Goal: Task Accomplishment & Management: Complete application form

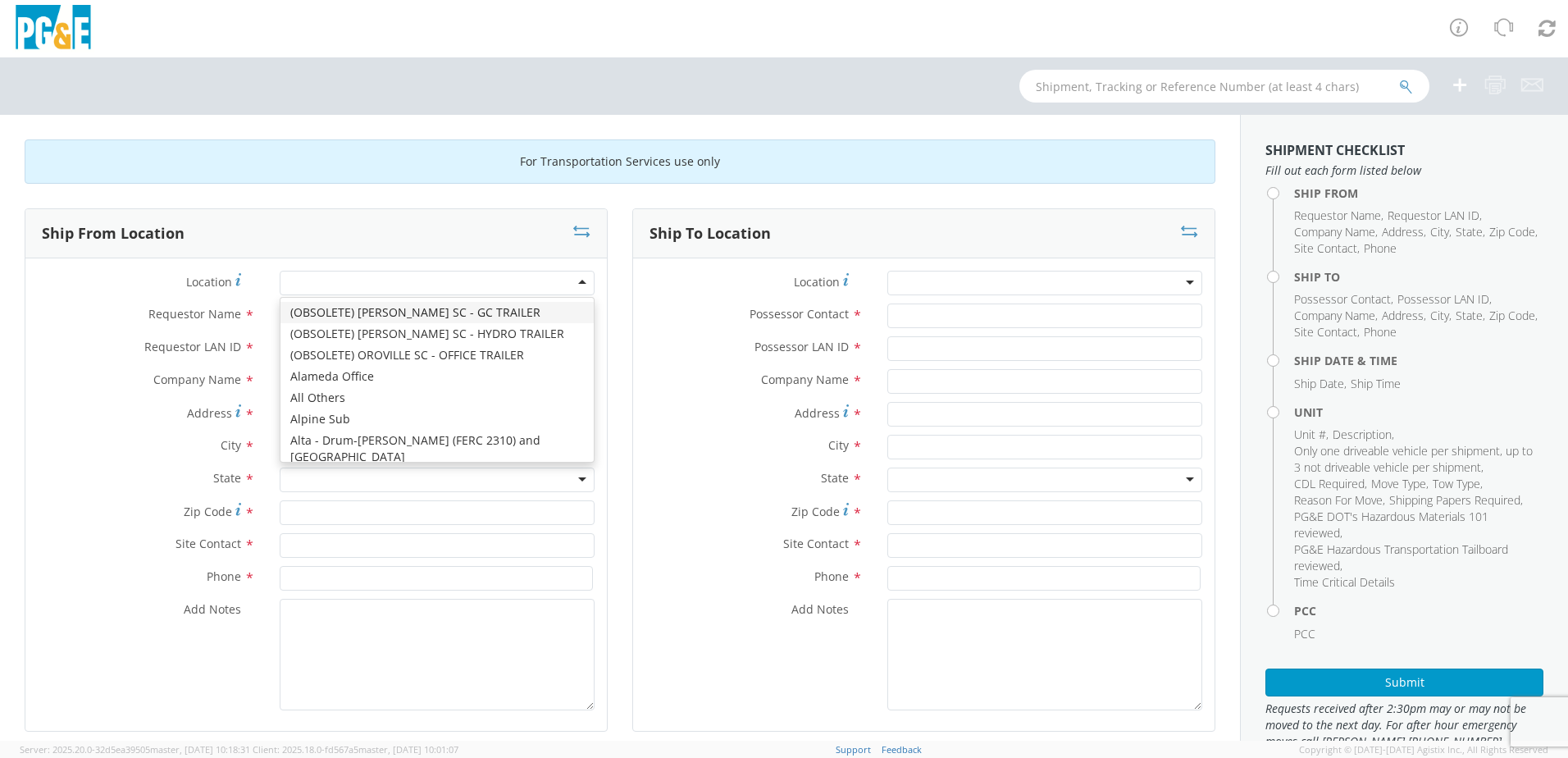
click at [573, 283] on div at bounding box center [436, 282] width 314 height 24
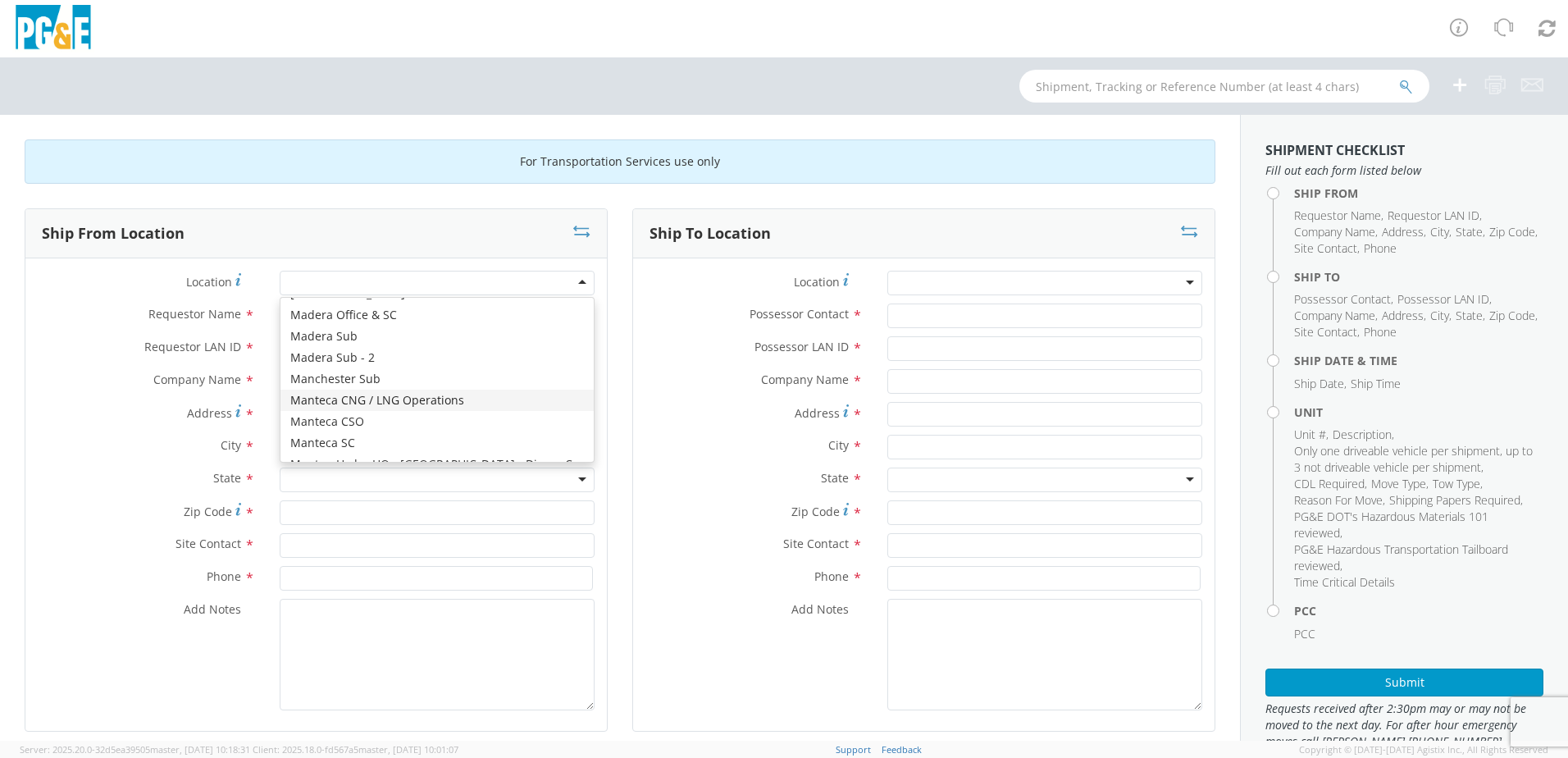
scroll to position [4997, 0]
type input "PG&E"
type input "[STREET_ADDRESS][PERSON_NAME]"
type input "[GEOGRAPHIC_DATA]"
type input "94014"
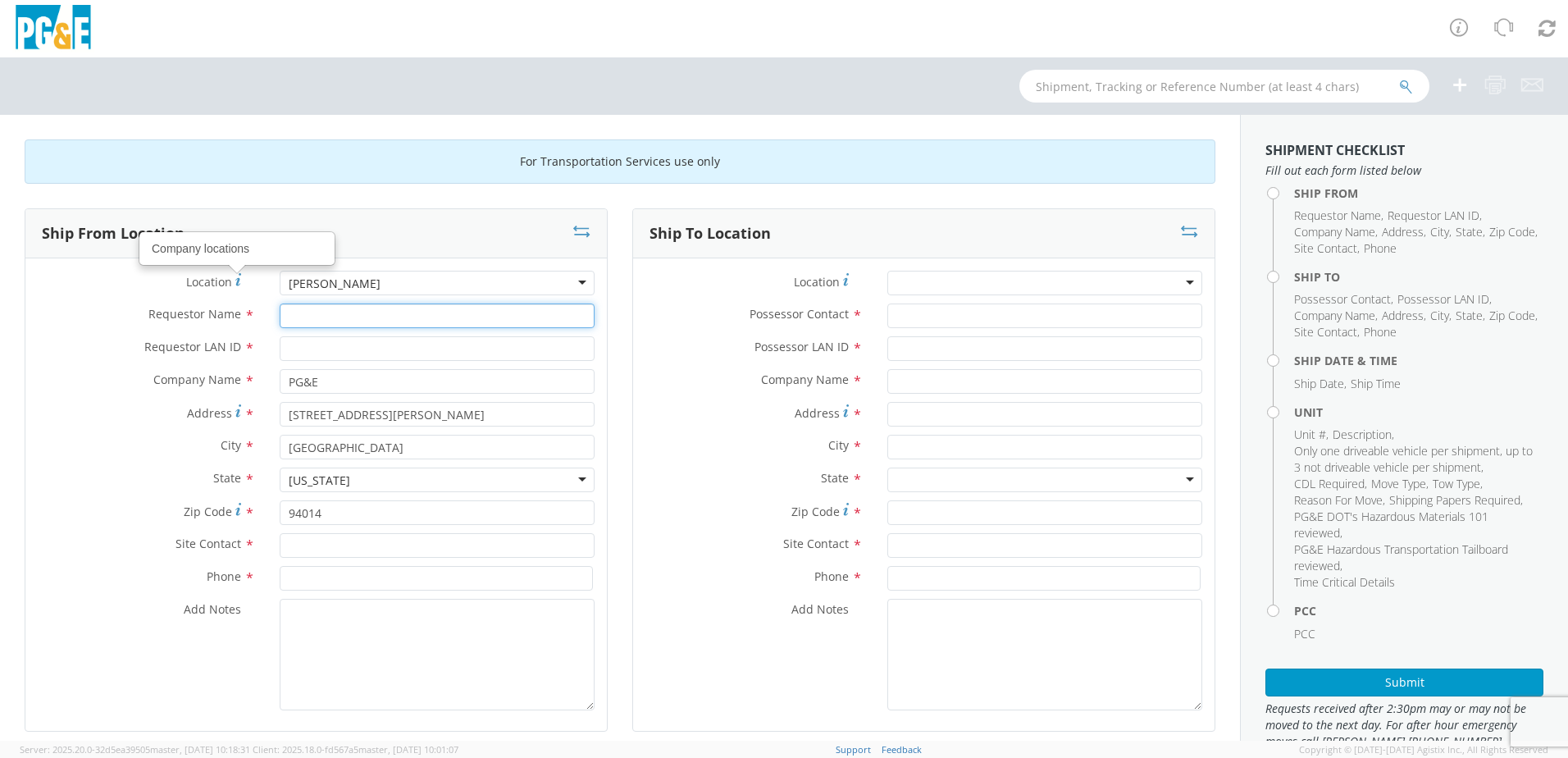
click at [312, 317] on input "Requestor Name *" at bounding box center [436, 315] width 314 height 24
type input "[PERSON_NAME]"
click at [332, 348] on input "Requestor LAN ID *" at bounding box center [436, 348] width 314 height 24
type input "r"
type input "RZRT"
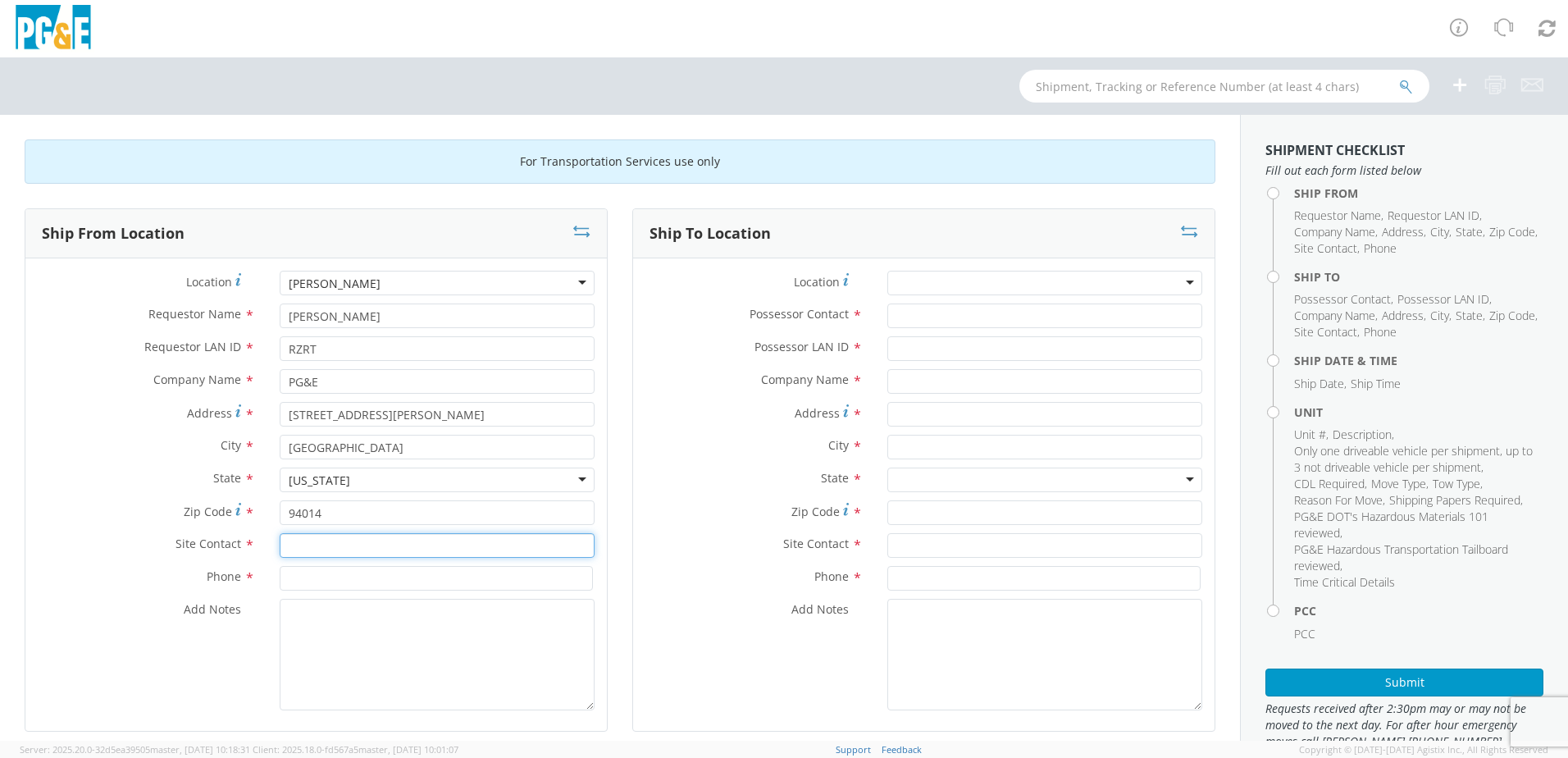
click at [350, 539] on input "text" at bounding box center [436, 545] width 314 height 24
type input "[PERSON_NAME]"
click at [334, 578] on input at bounding box center [436, 578] width 314 height 24
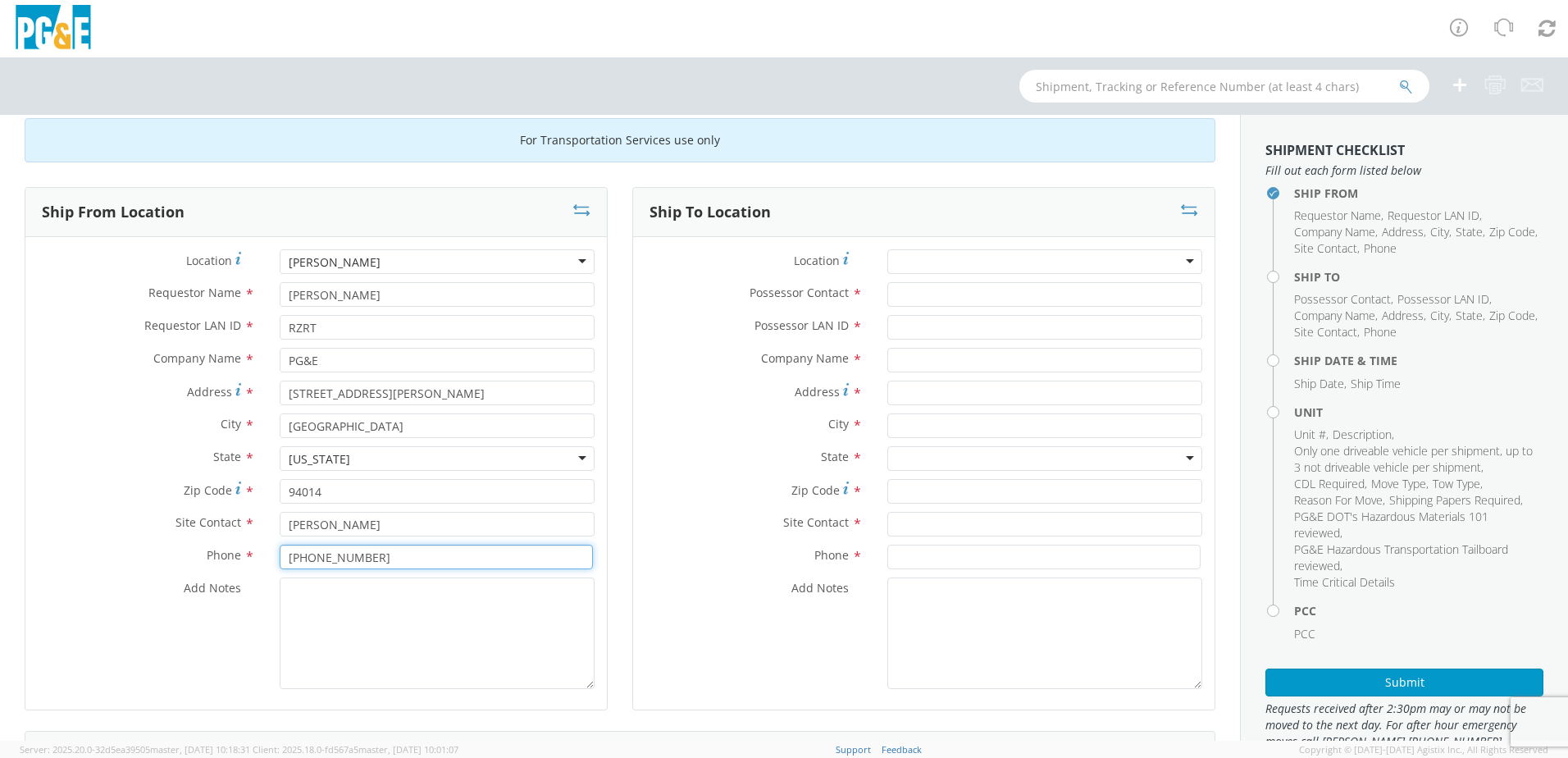
scroll to position [0, 0]
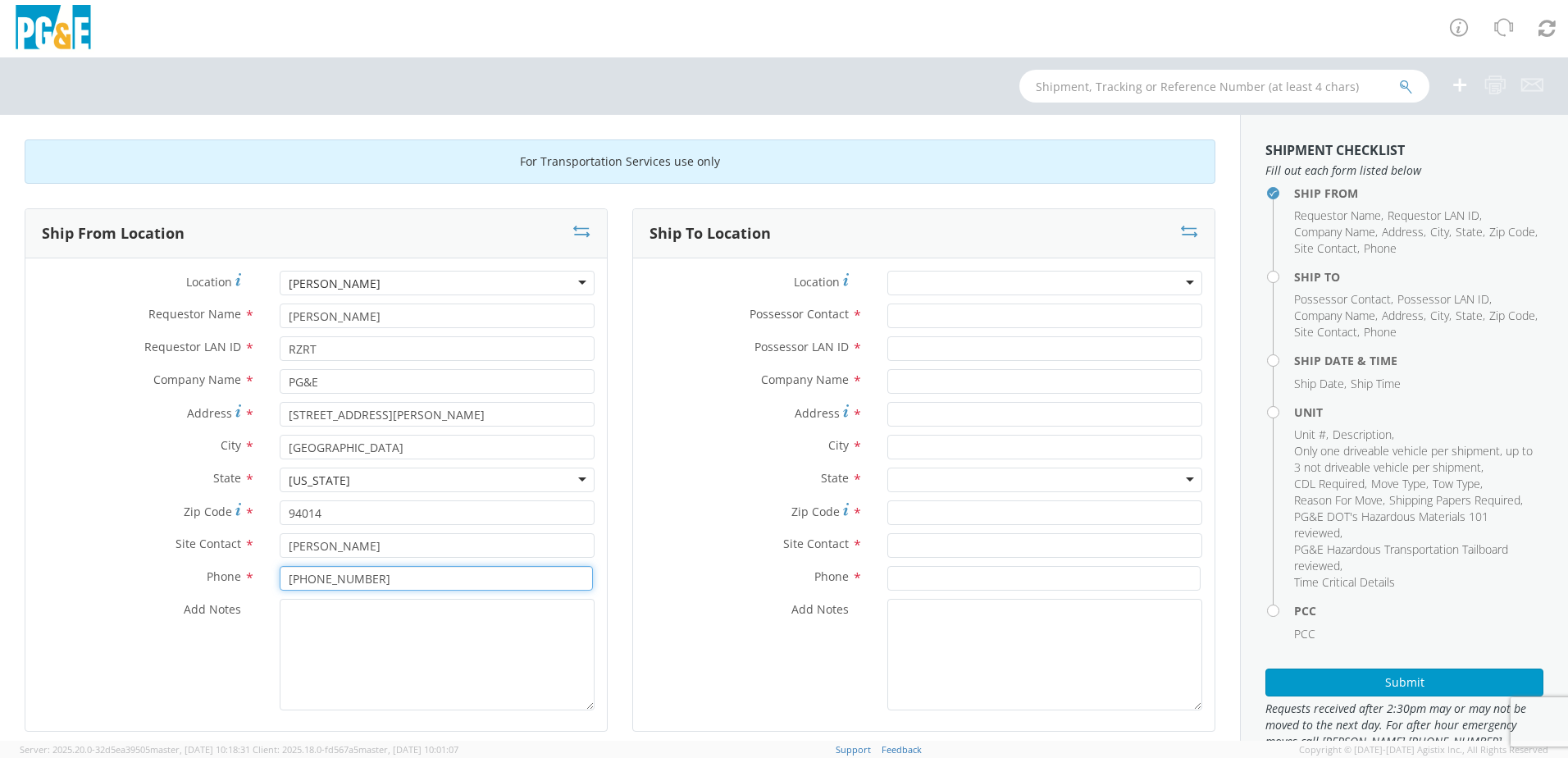
type input "[PHONE_NUMBER]"
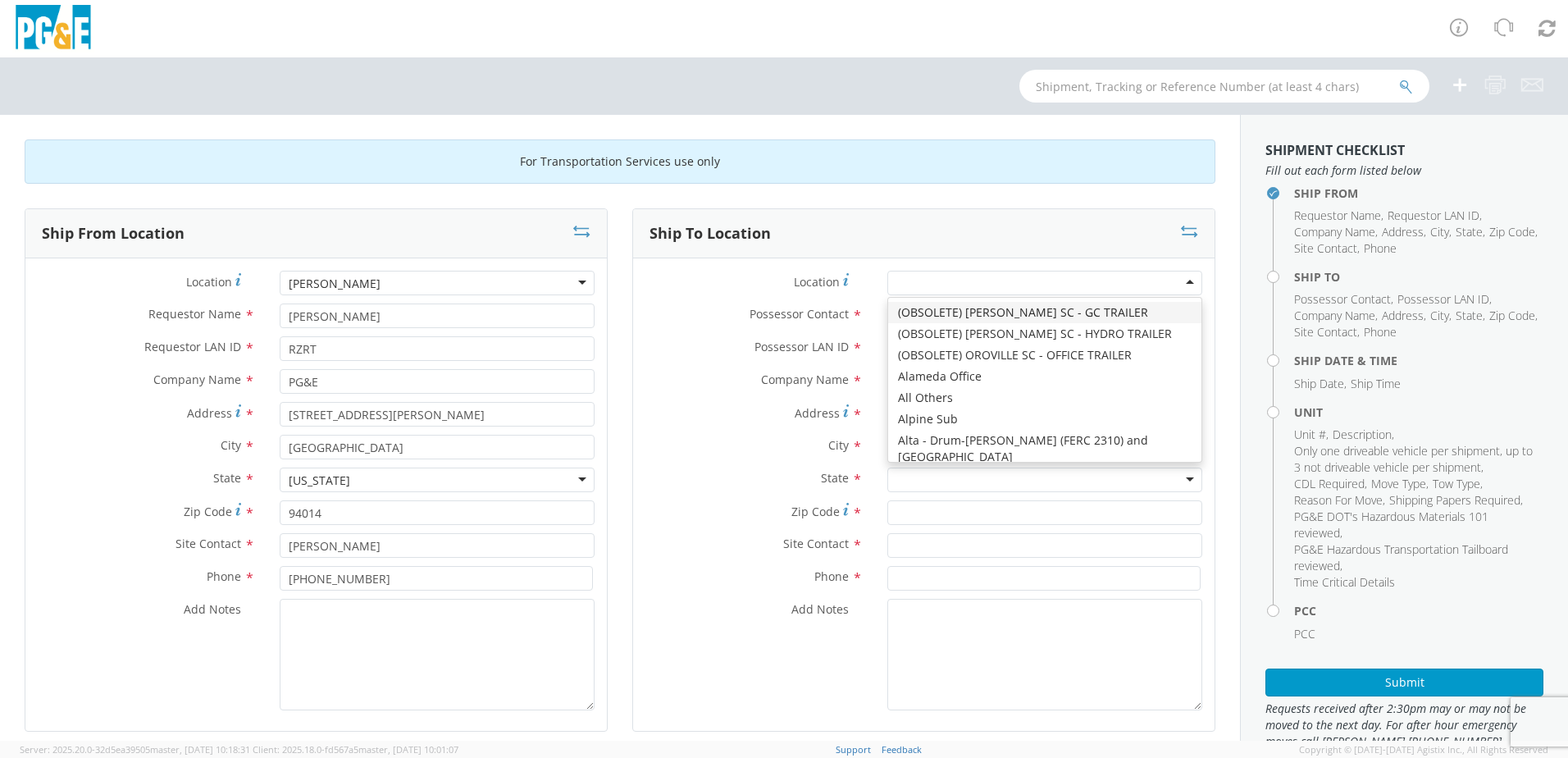
click at [904, 278] on div at bounding box center [1044, 282] width 314 height 24
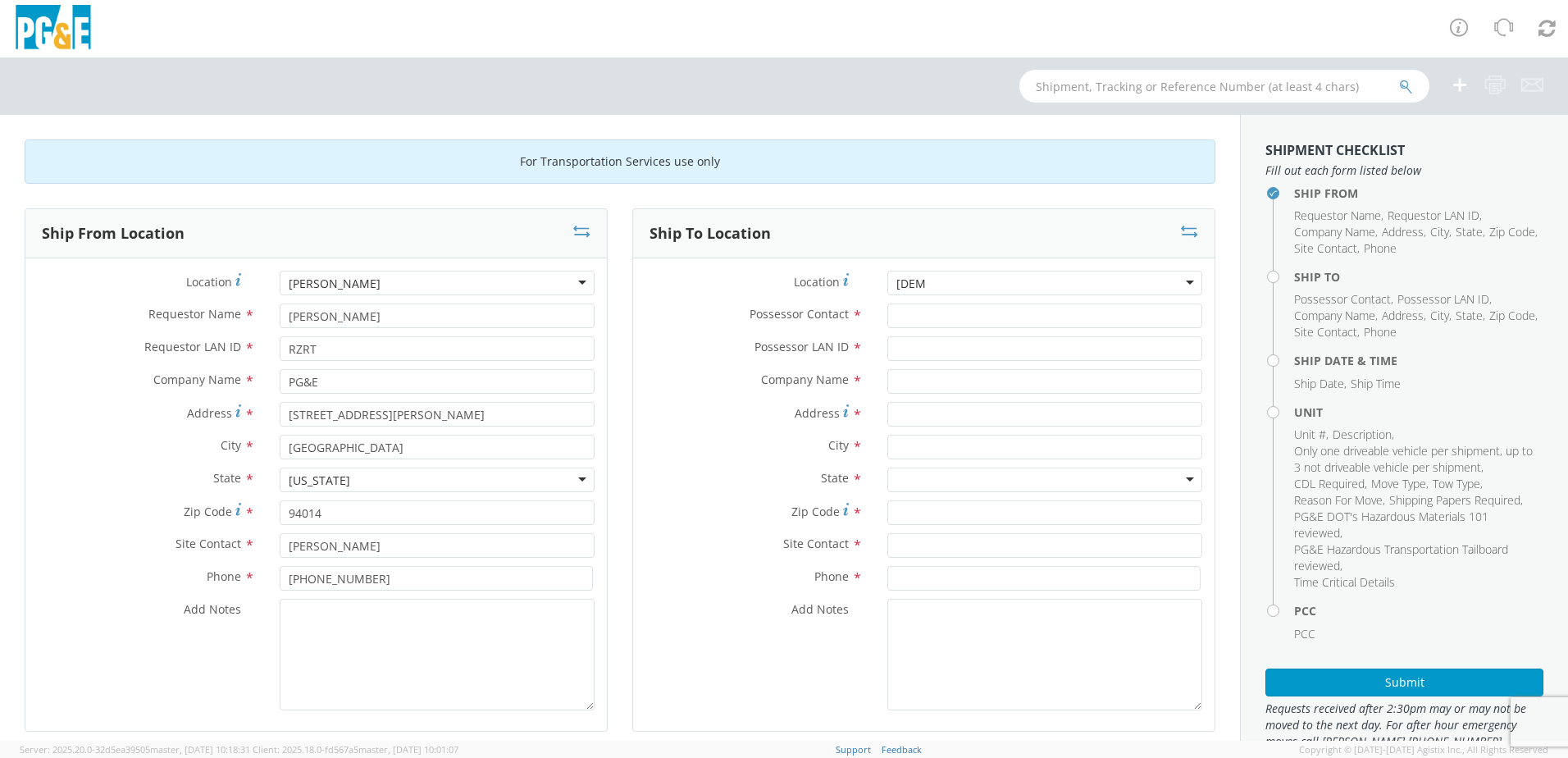
click at [1176, 284] on div at bounding box center [1044, 282] width 314 height 24
type input "p"
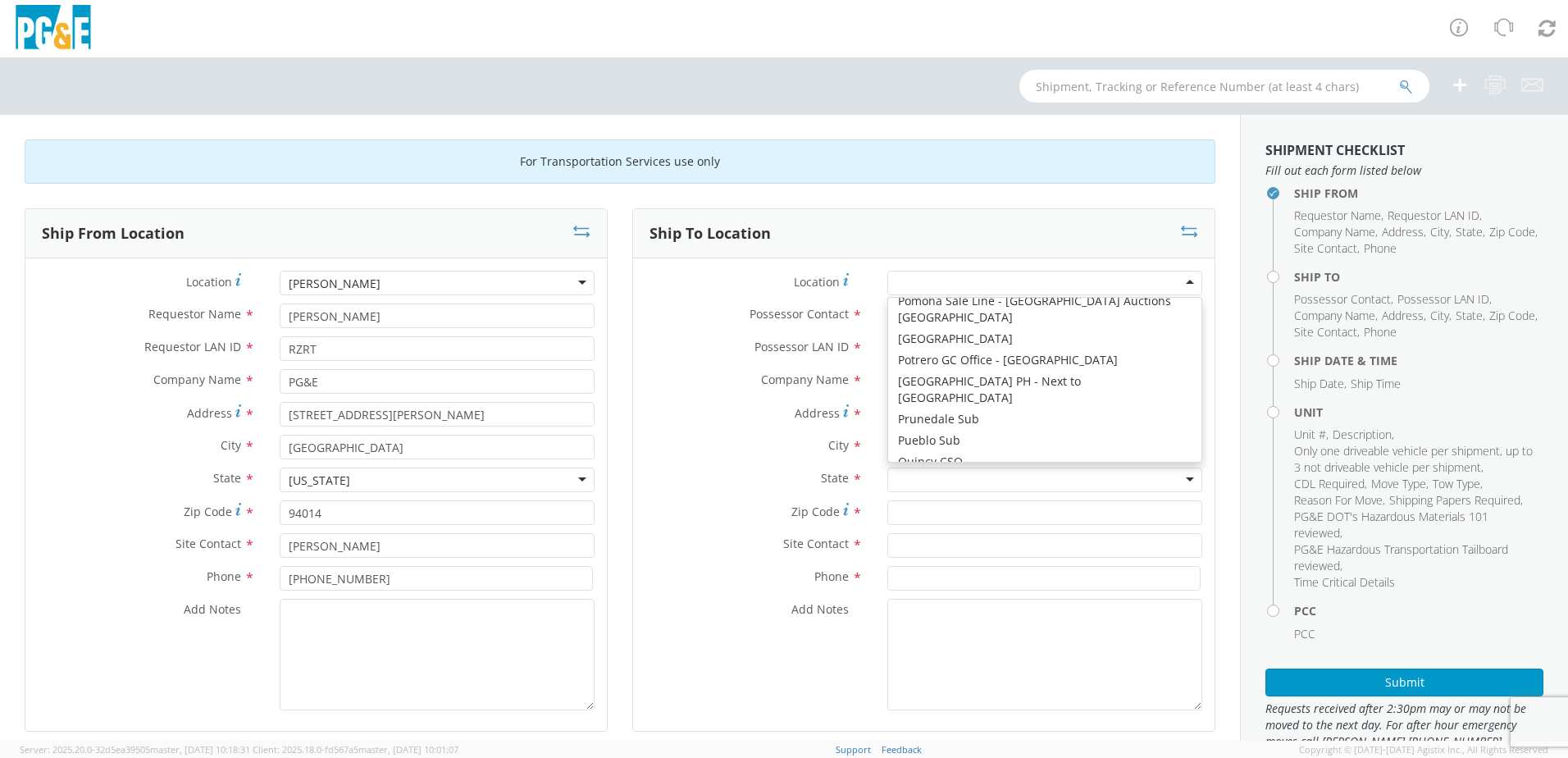
scroll to position [7172, 0]
click at [1491, 593] on li "Unit Unit # , Description , Only one driveable vehicle per shipment, up to 3 no…" at bounding box center [1418, 501] width 249 height 190
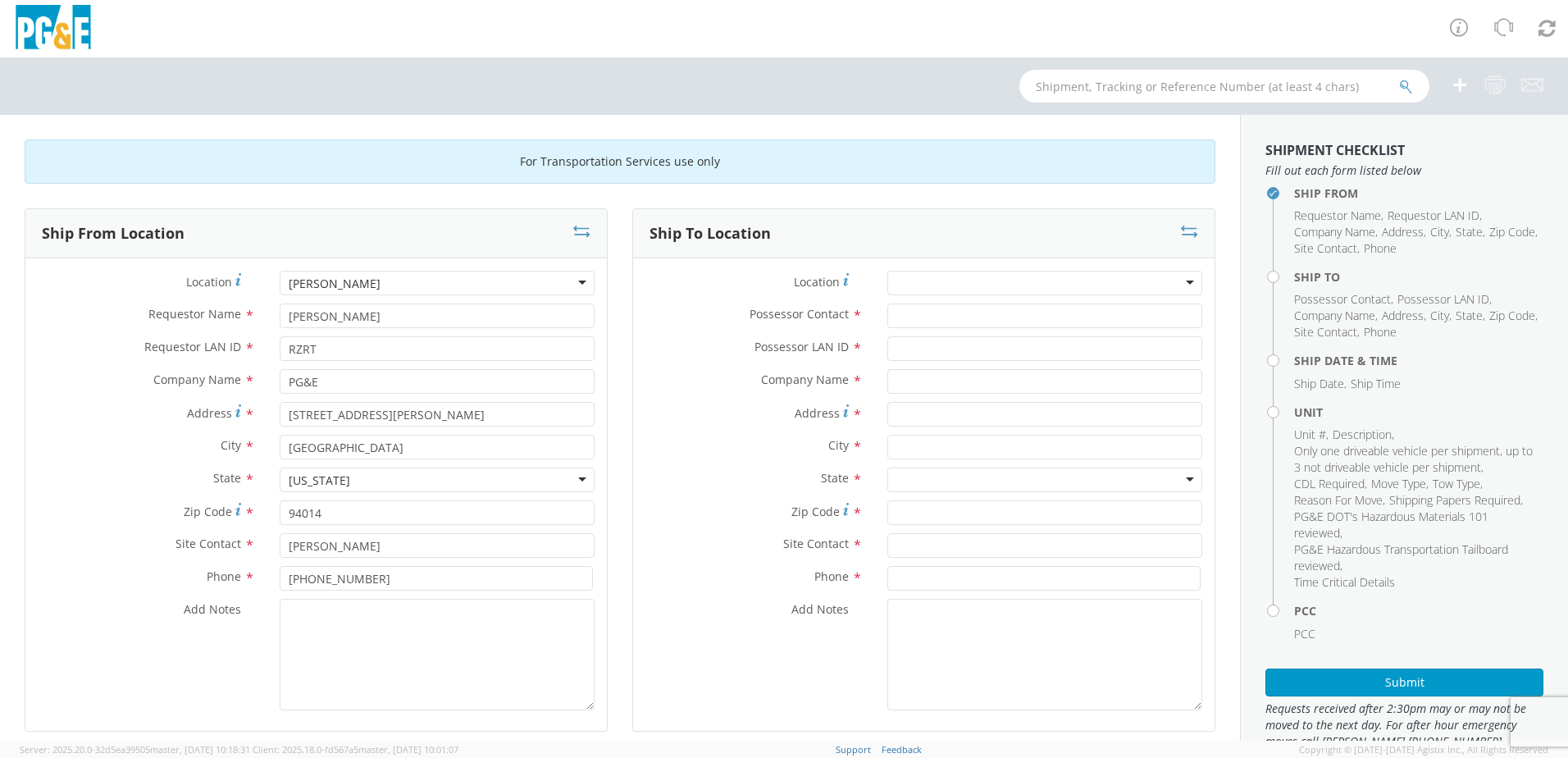
click at [1176, 279] on div at bounding box center [1044, 282] width 314 height 24
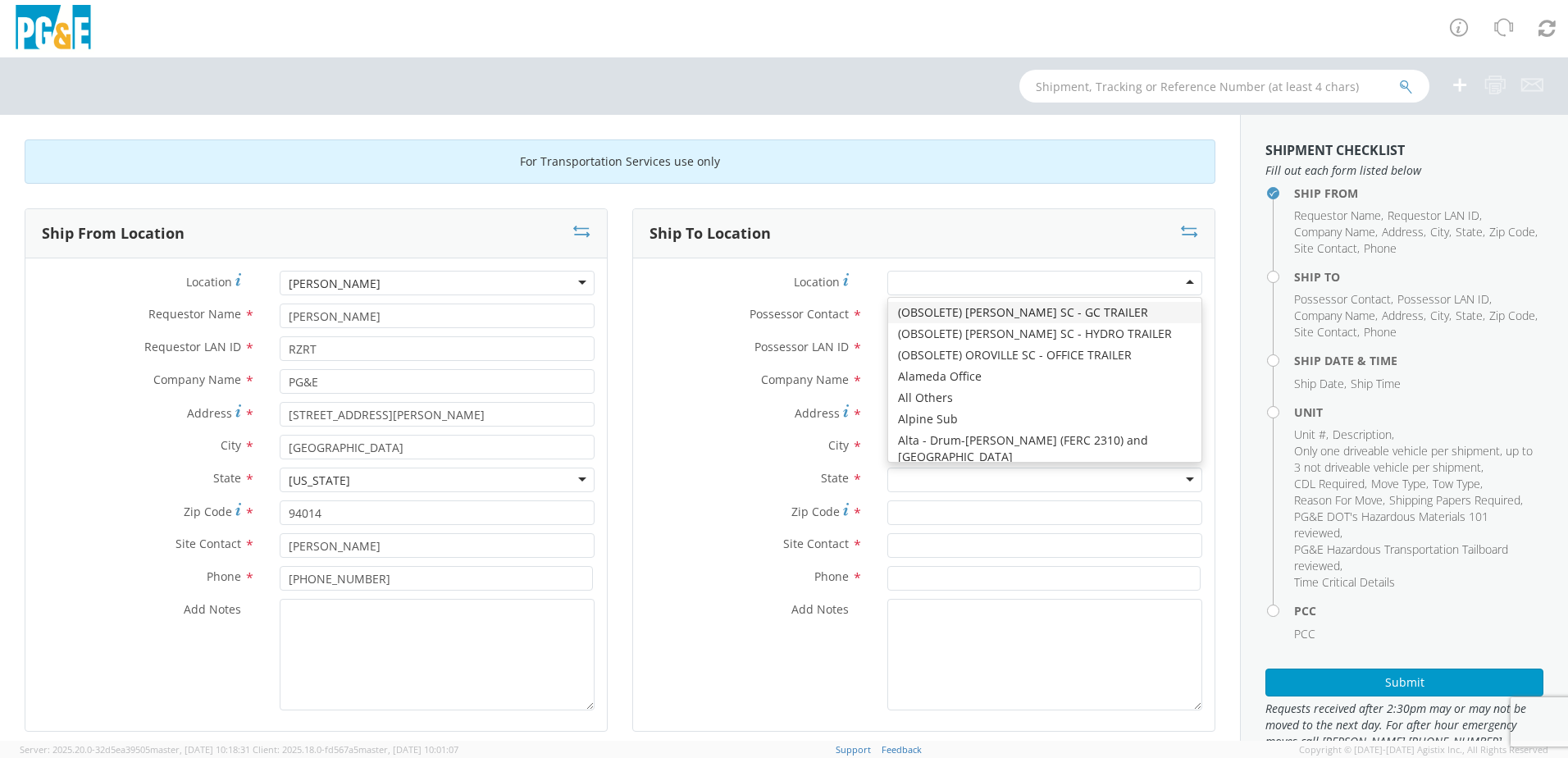
click at [696, 526] on div "Zip Code *" at bounding box center [924, 516] width 582 height 33
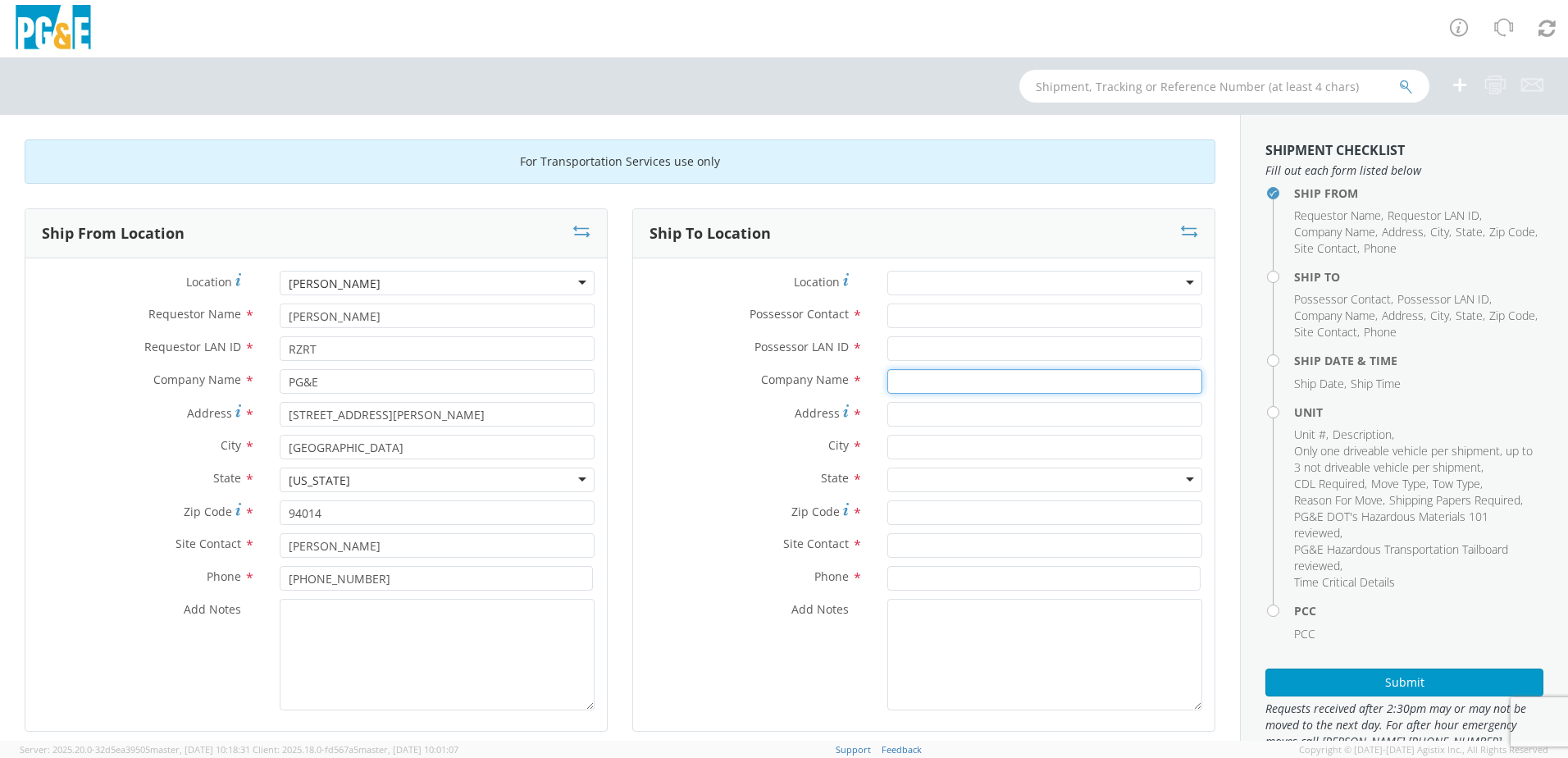
click at [912, 379] on input "text" at bounding box center [1044, 381] width 314 height 24
type input "[PERSON_NAME] Material Handling"
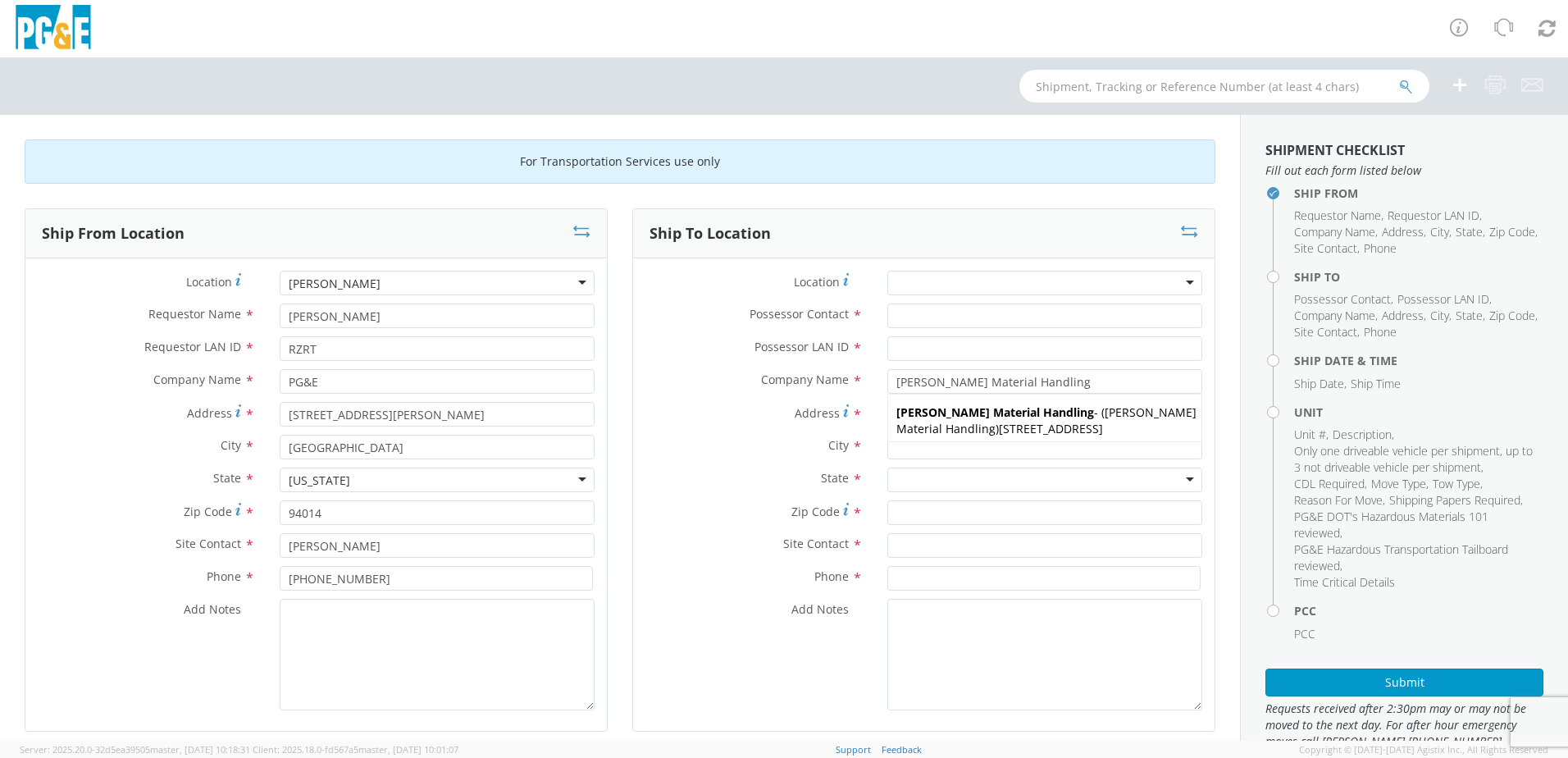
click at [715, 475] on label "State *" at bounding box center [754, 478] width 242 height 22
click at [891, 417] on input "Address *" at bounding box center [1044, 414] width 314 height 24
type input "[STREET_ADDRESS]"
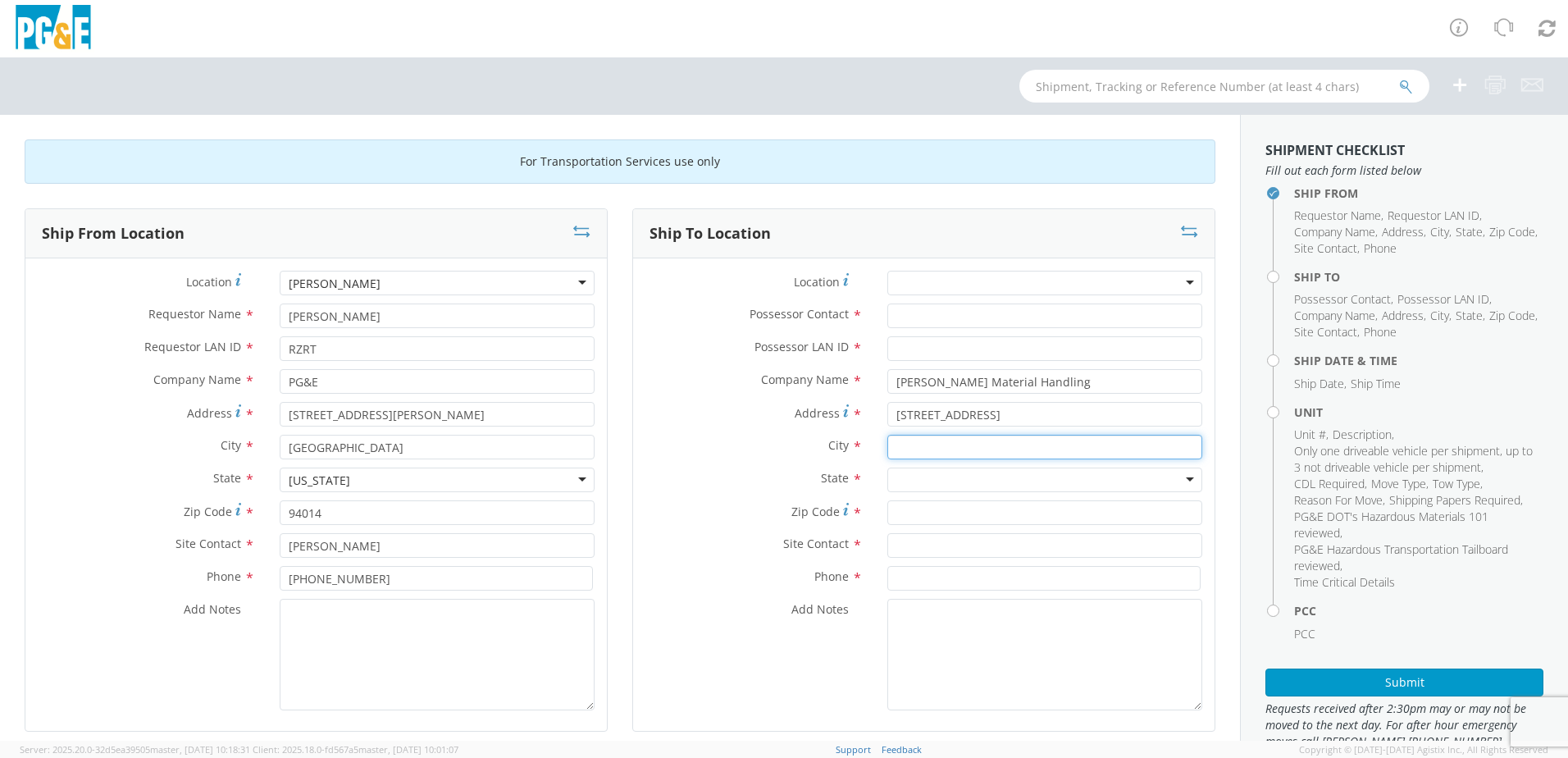
click at [891, 444] on input "text" at bounding box center [1044, 446] width 314 height 24
type input "f"
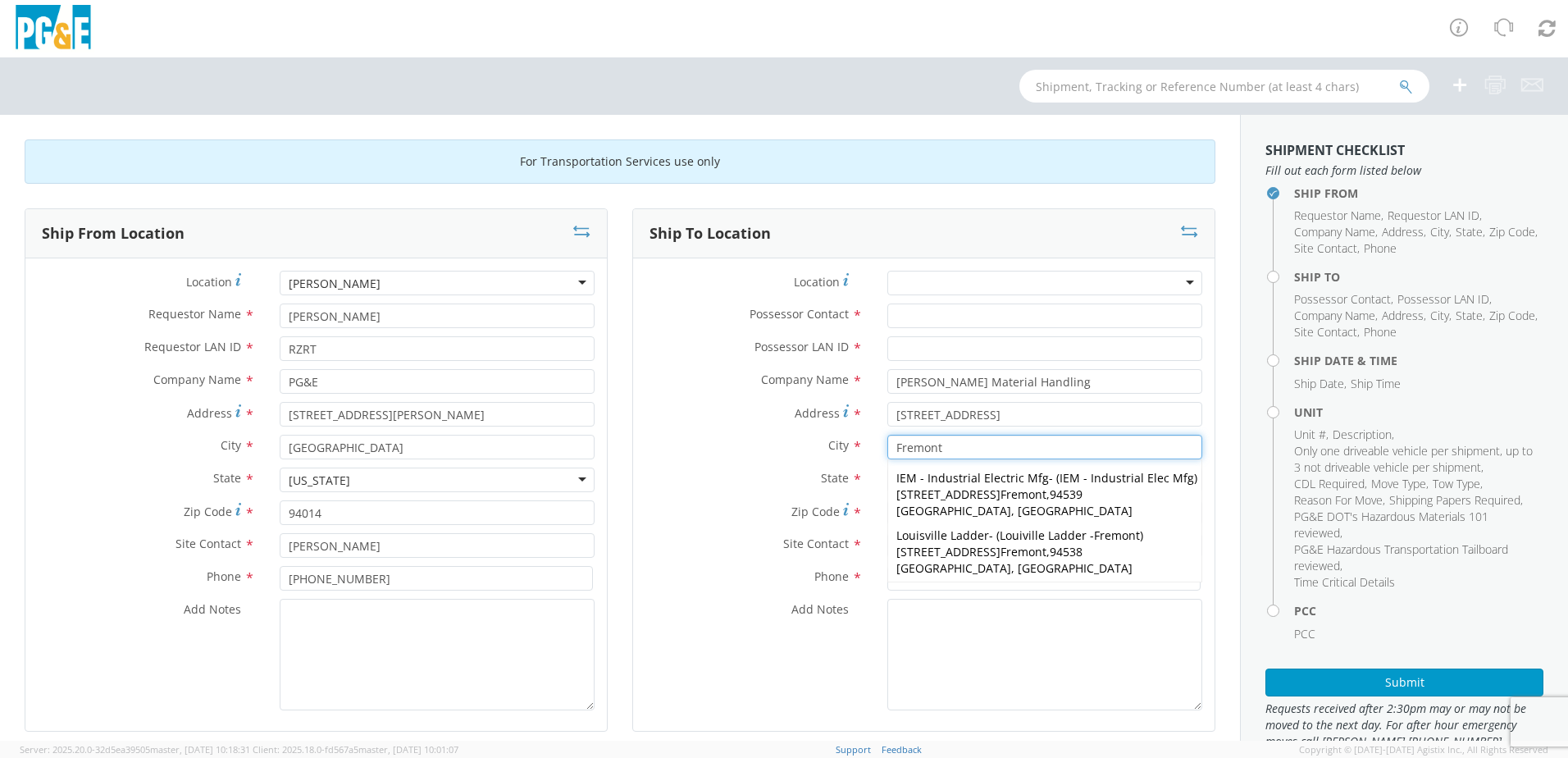
type input "Fremont"
click at [741, 632] on div "Add Notes *" at bounding box center [924, 654] width 582 height 111
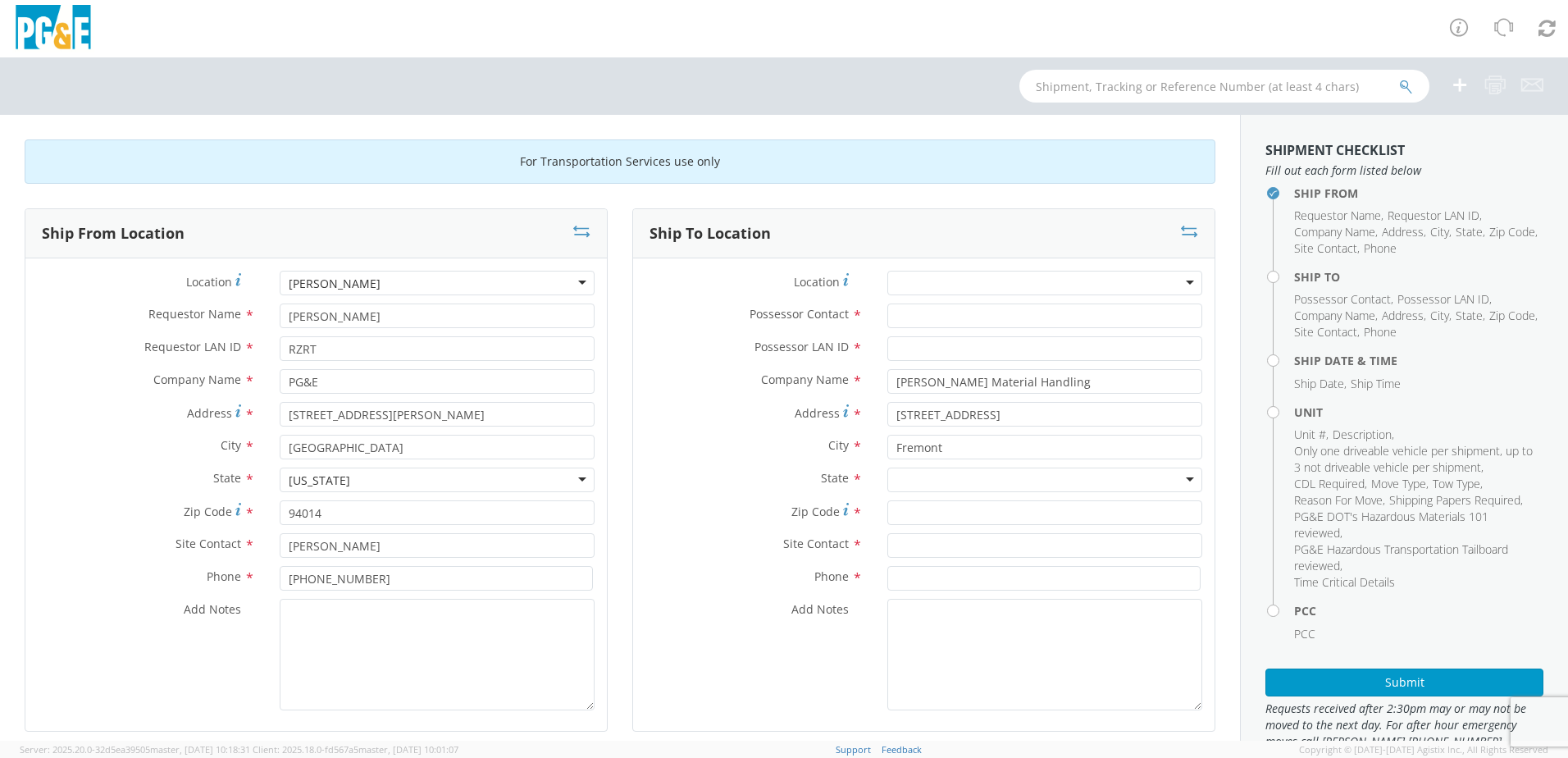
click at [900, 477] on div at bounding box center [1044, 479] width 314 height 24
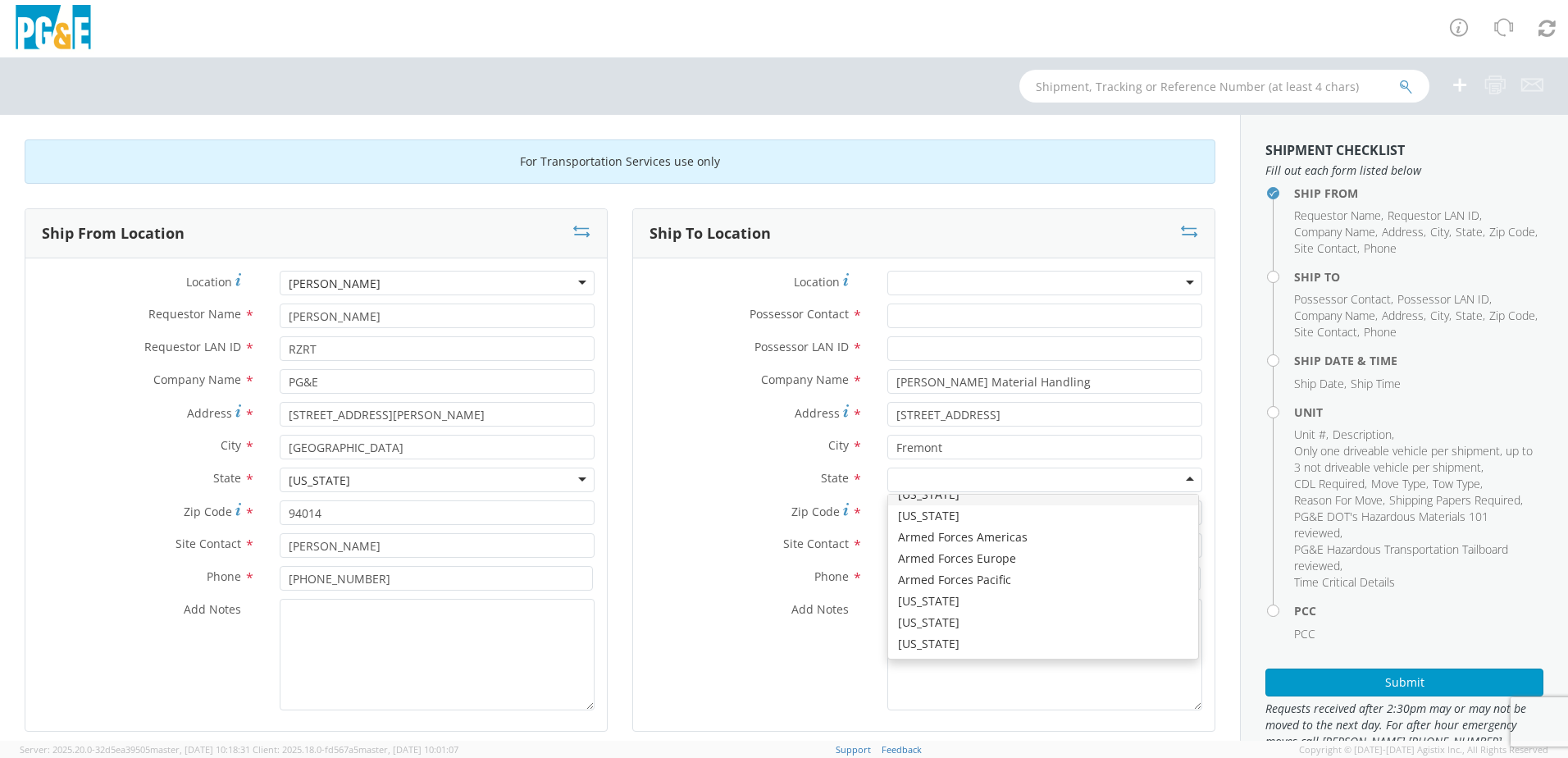
scroll to position [82, 0]
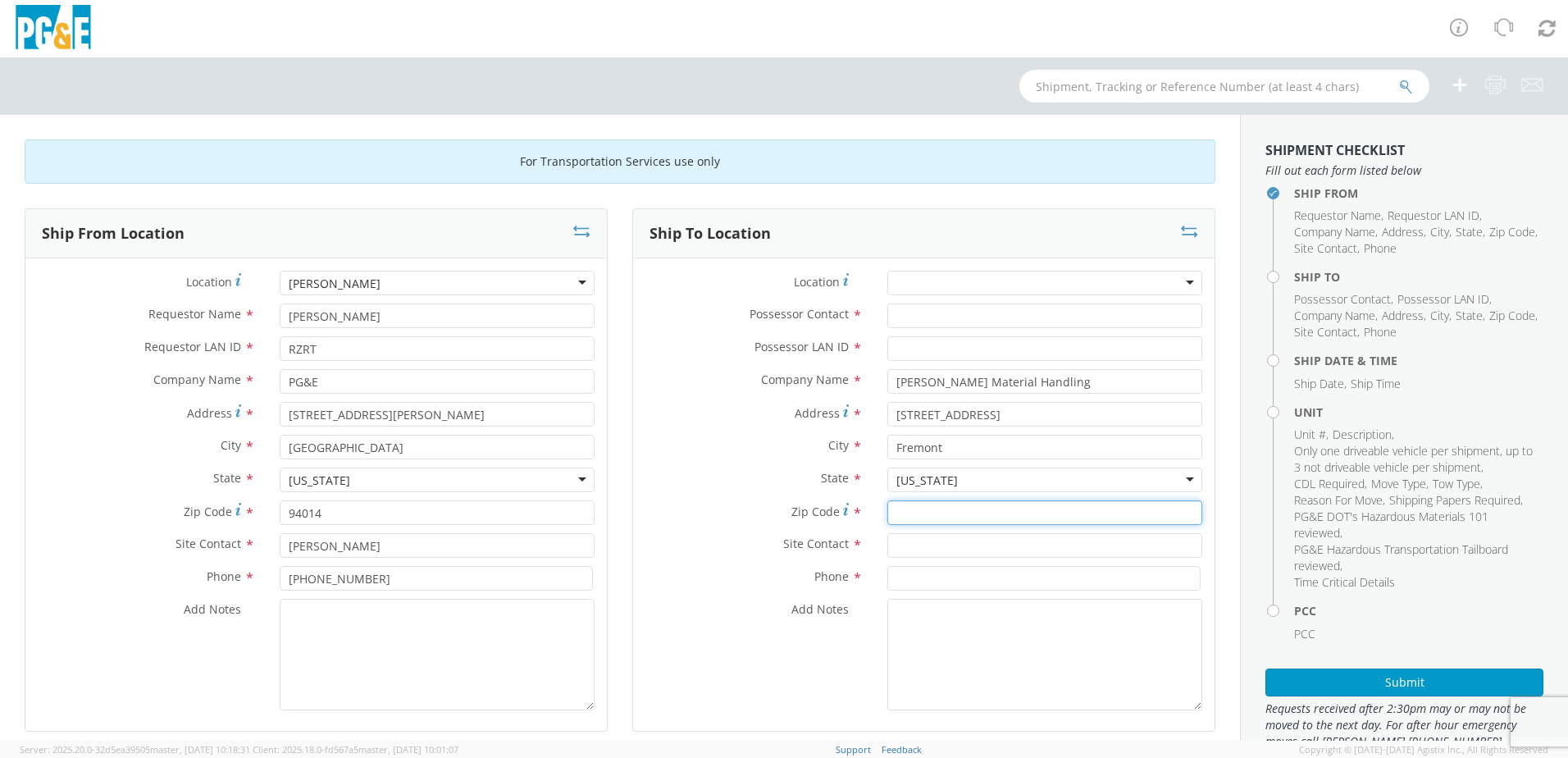
click at [916, 509] on input "Zip Code *" at bounding box center [1044, 512] width 314 height 24
type input "94538"
click at [910, 549] on input "text" at bounding box center [1044, 545] width 314 height 24
type input "[PERSON_NAME]"
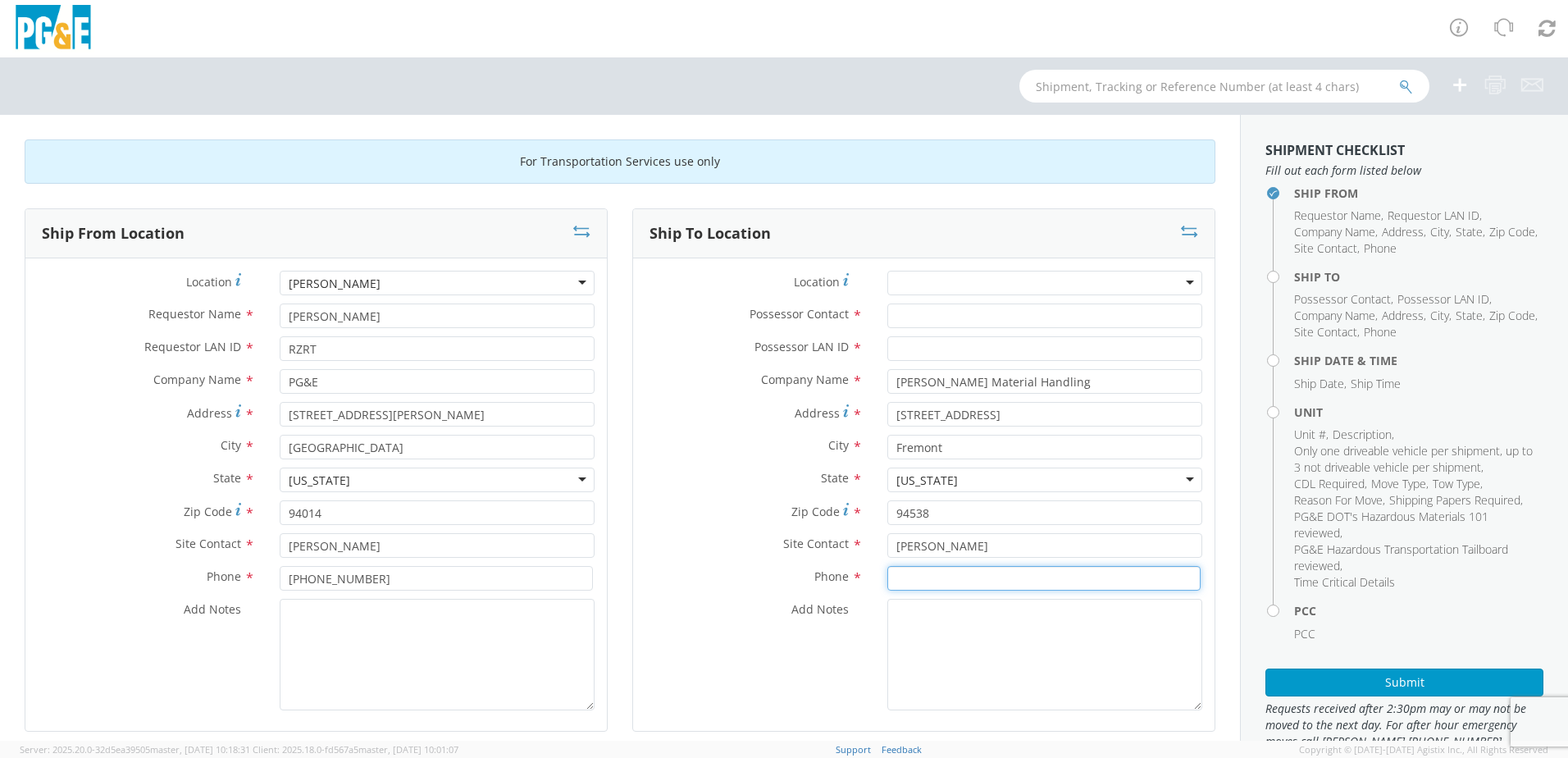
click at [908, 575] on input at bounding box center [1044, 578] width 314 height 24
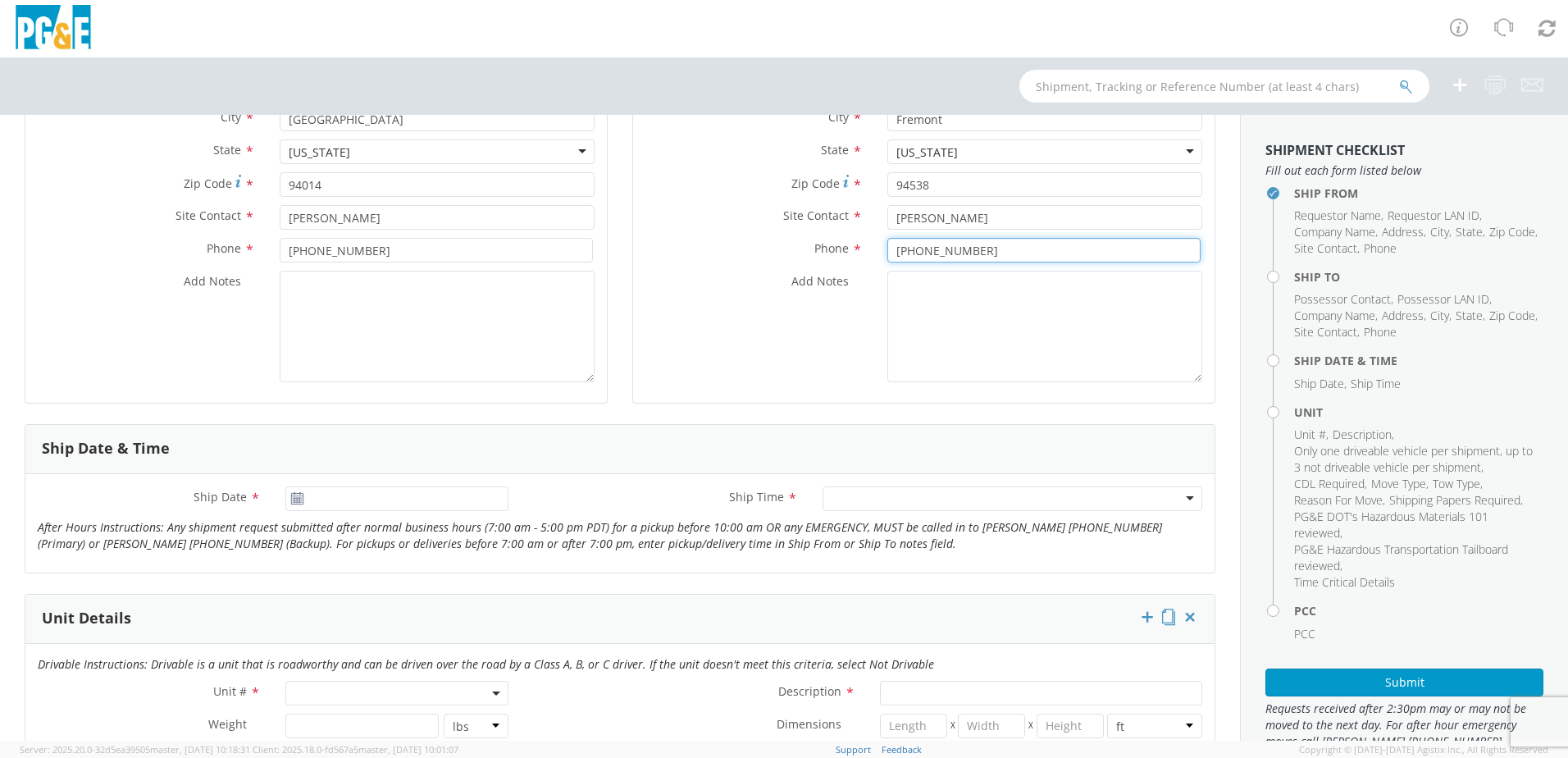
scroll to position [410, 0]
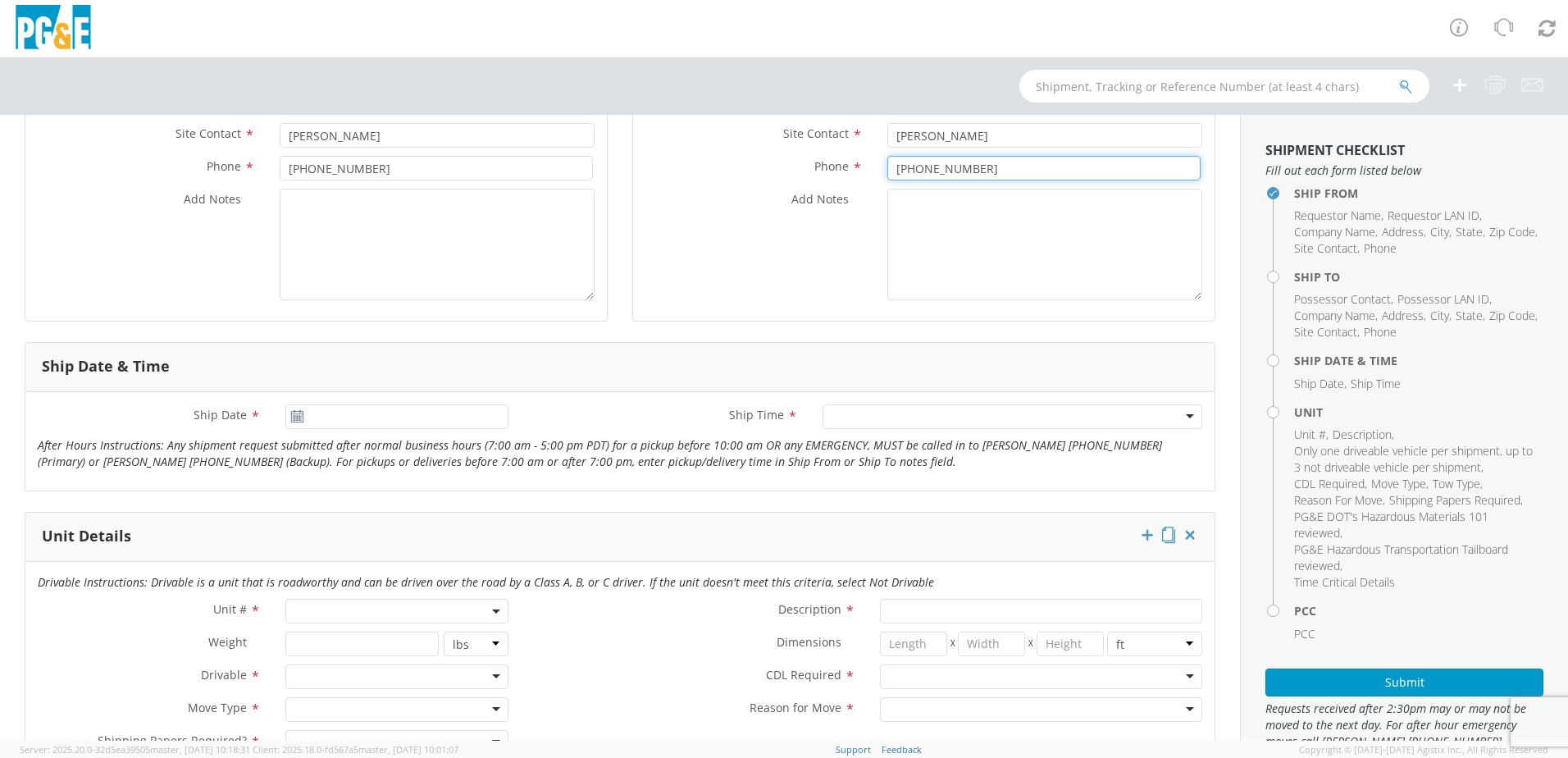
type input "[PHONE_NUMBER]"
click at [293, 419] on icon at bounding box center [297, 417] width 14 height 13
click at [345, 421] on input "[DATE]" at bounding box center [397, 416] width 223 height 24
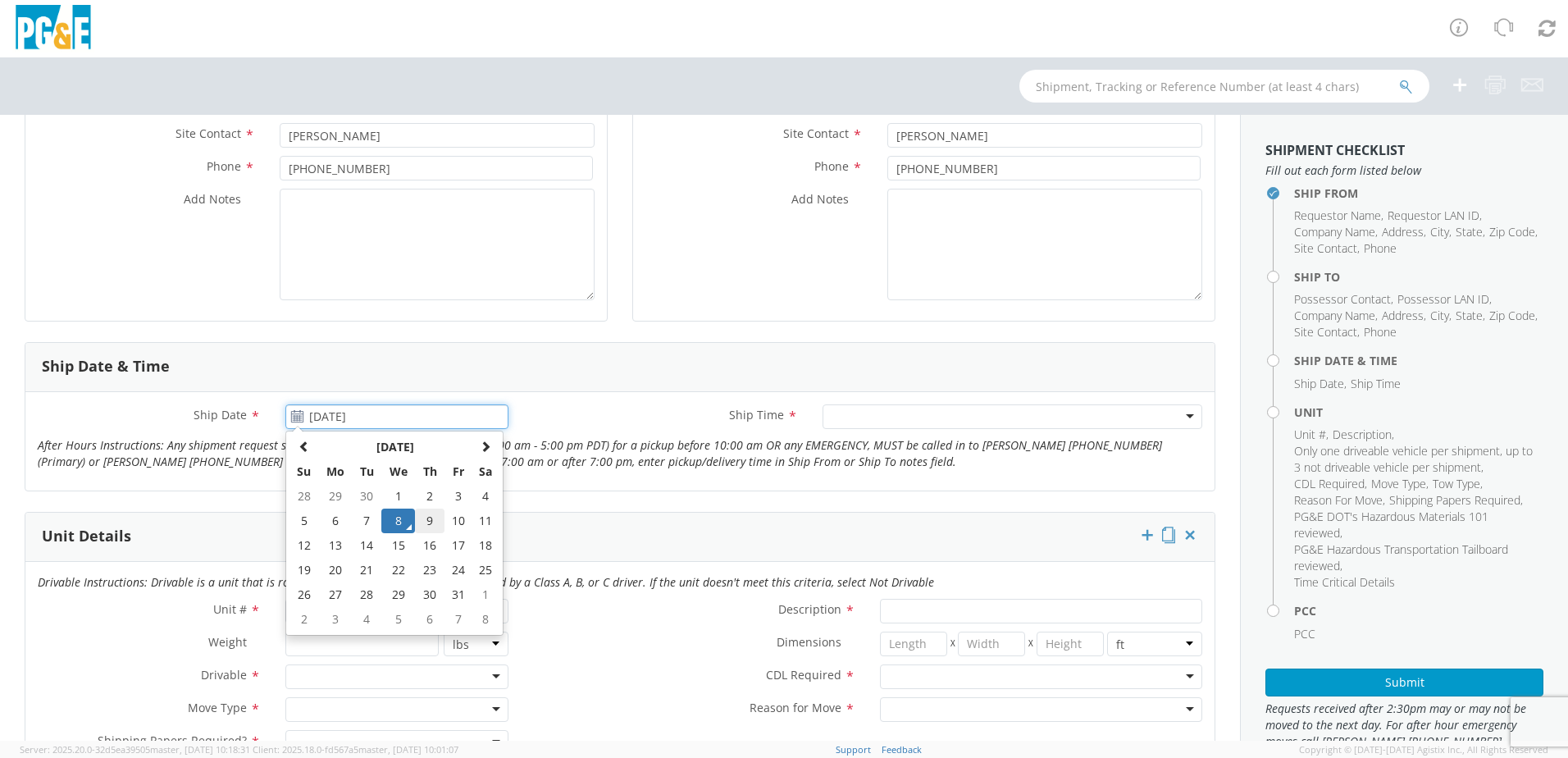
click at [422, 518] on td "9" at bounding box center [429, 521] width 29 height 24
type input "[DATE]"
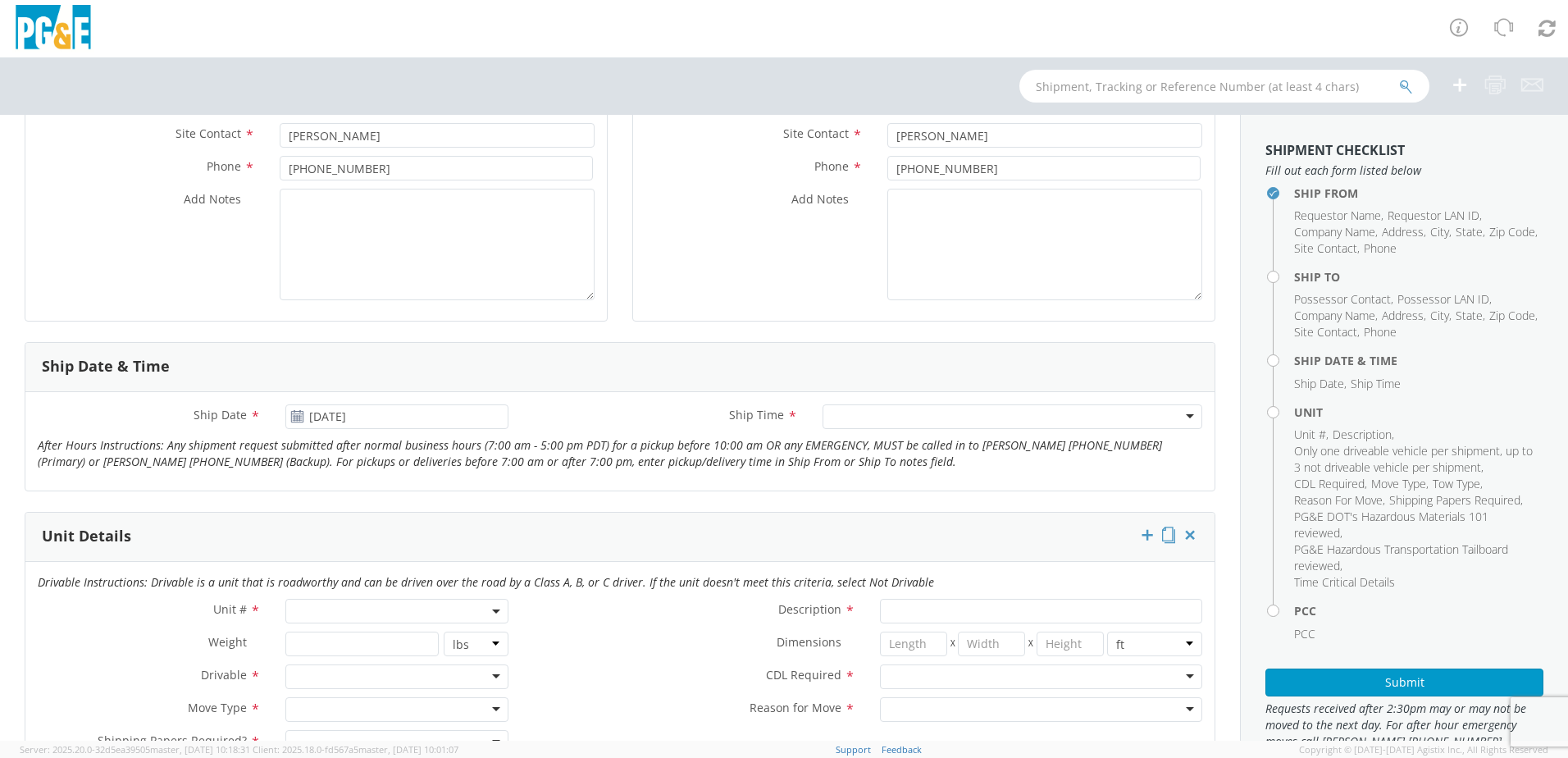
click at [943, 420] on div at bounding box center [1012, 416] width 380 height 24
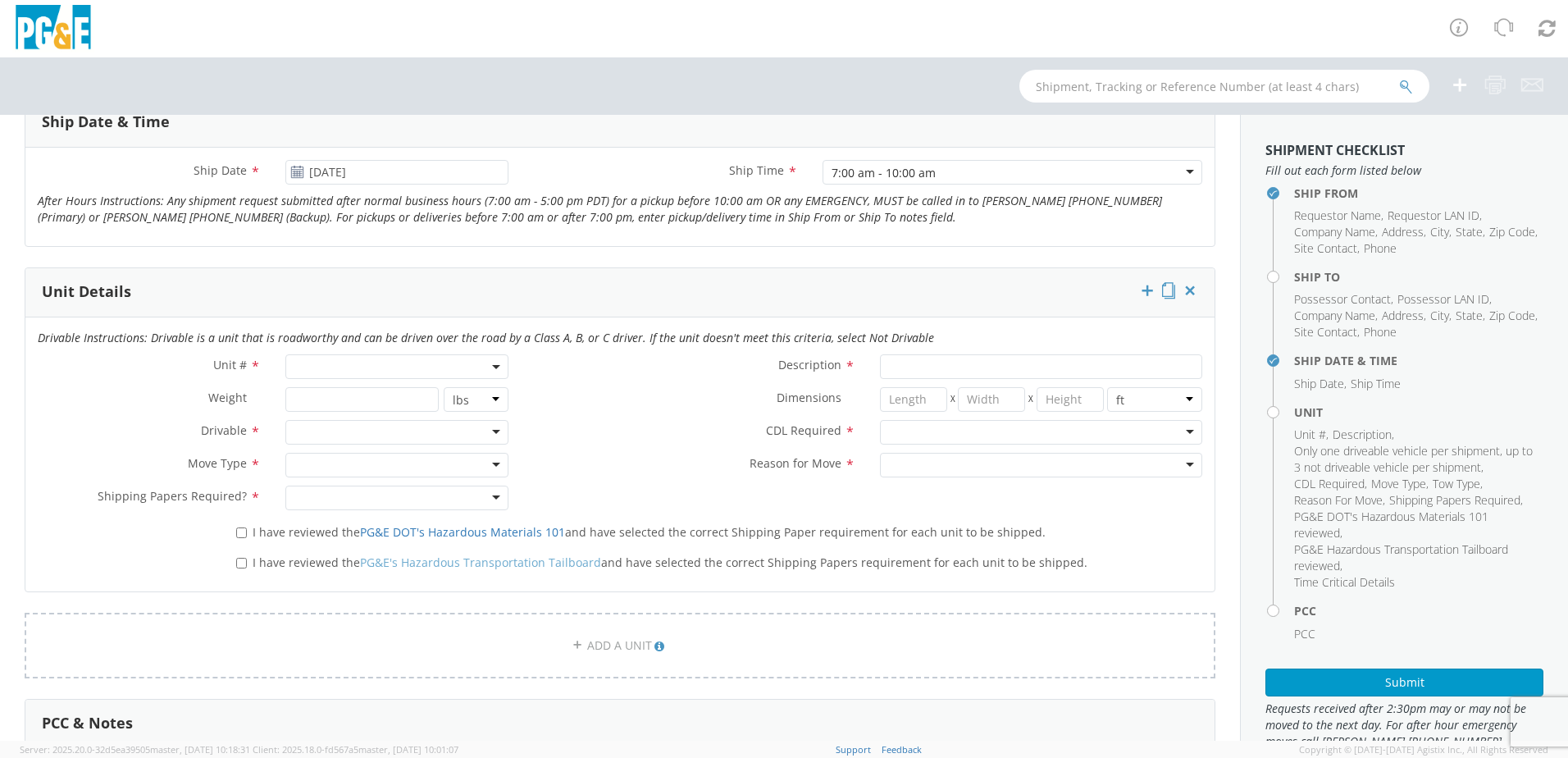
scroll to position [656, 0]
click at [312, 362] on span at bounding box center [397, 365] width 223 height 24
click at [330, 394] on input "search" at bounding box center [395, 392] width 212 height 24
type input "b"
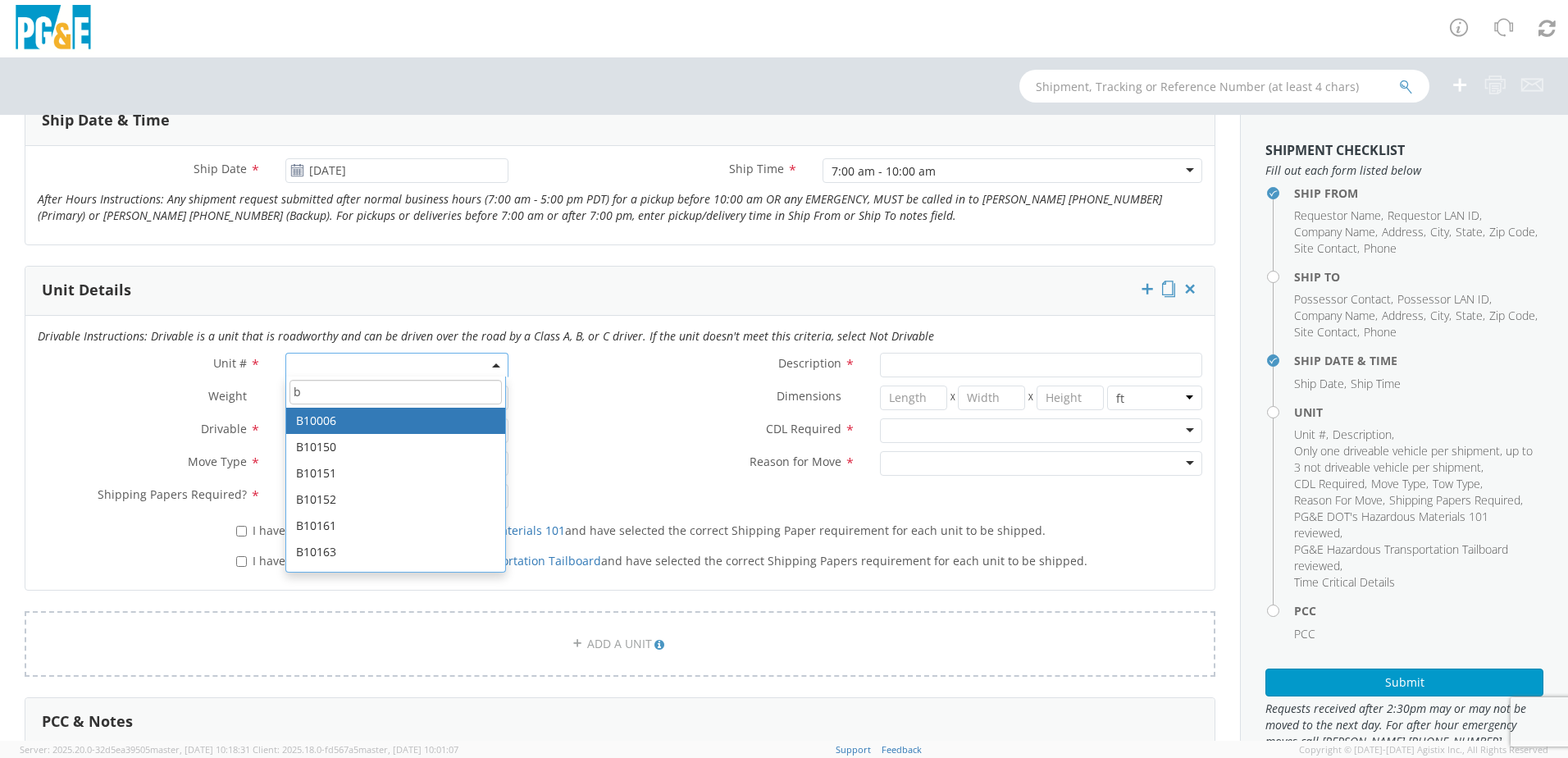
type input "b"
click at [306, 396] on input "b" at bounding box center [395, 392] width 212 height 24
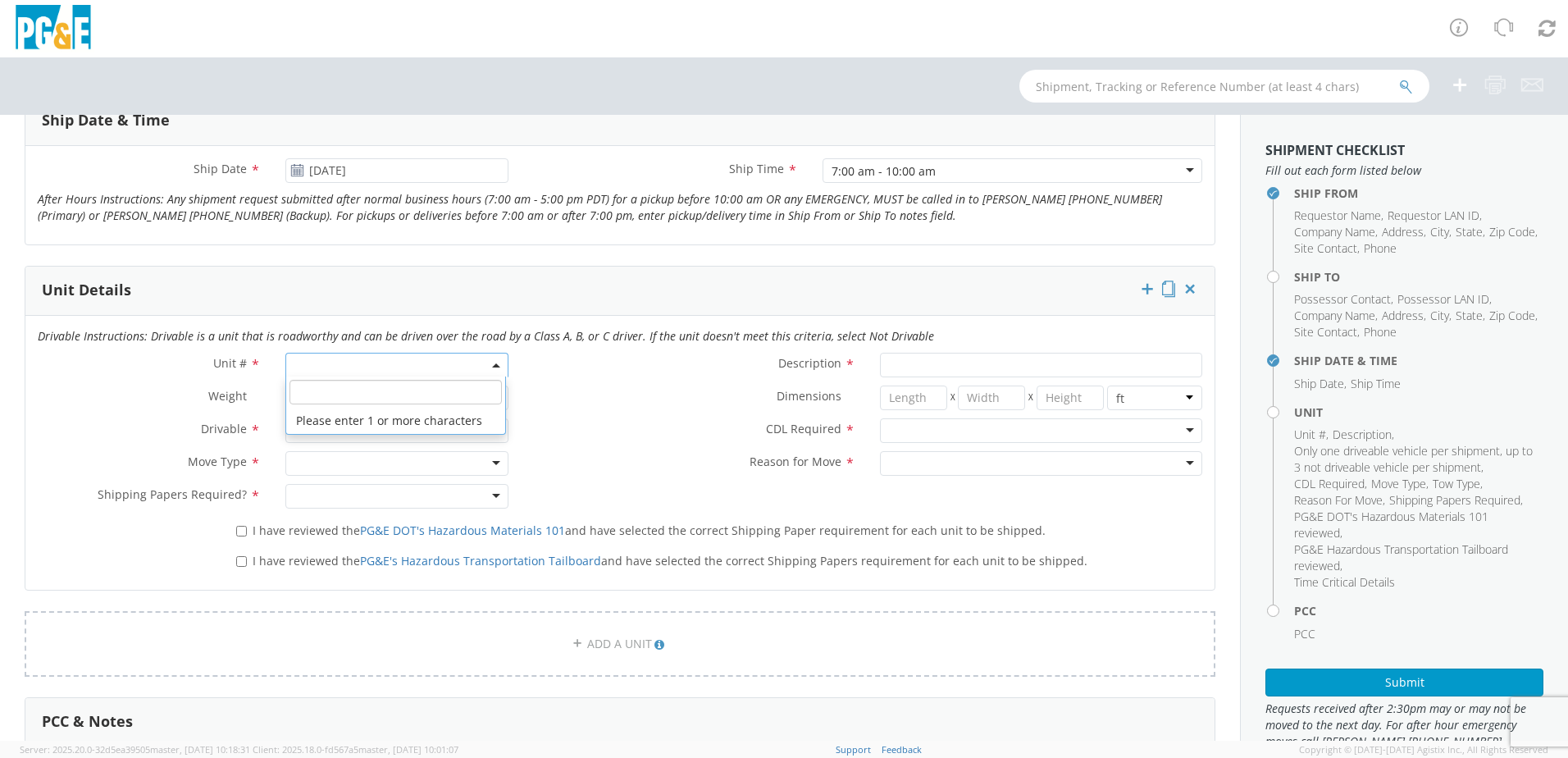
type input "b"
type input "B38519"
type input "EQ; MAN LIFT - SCISSOR"
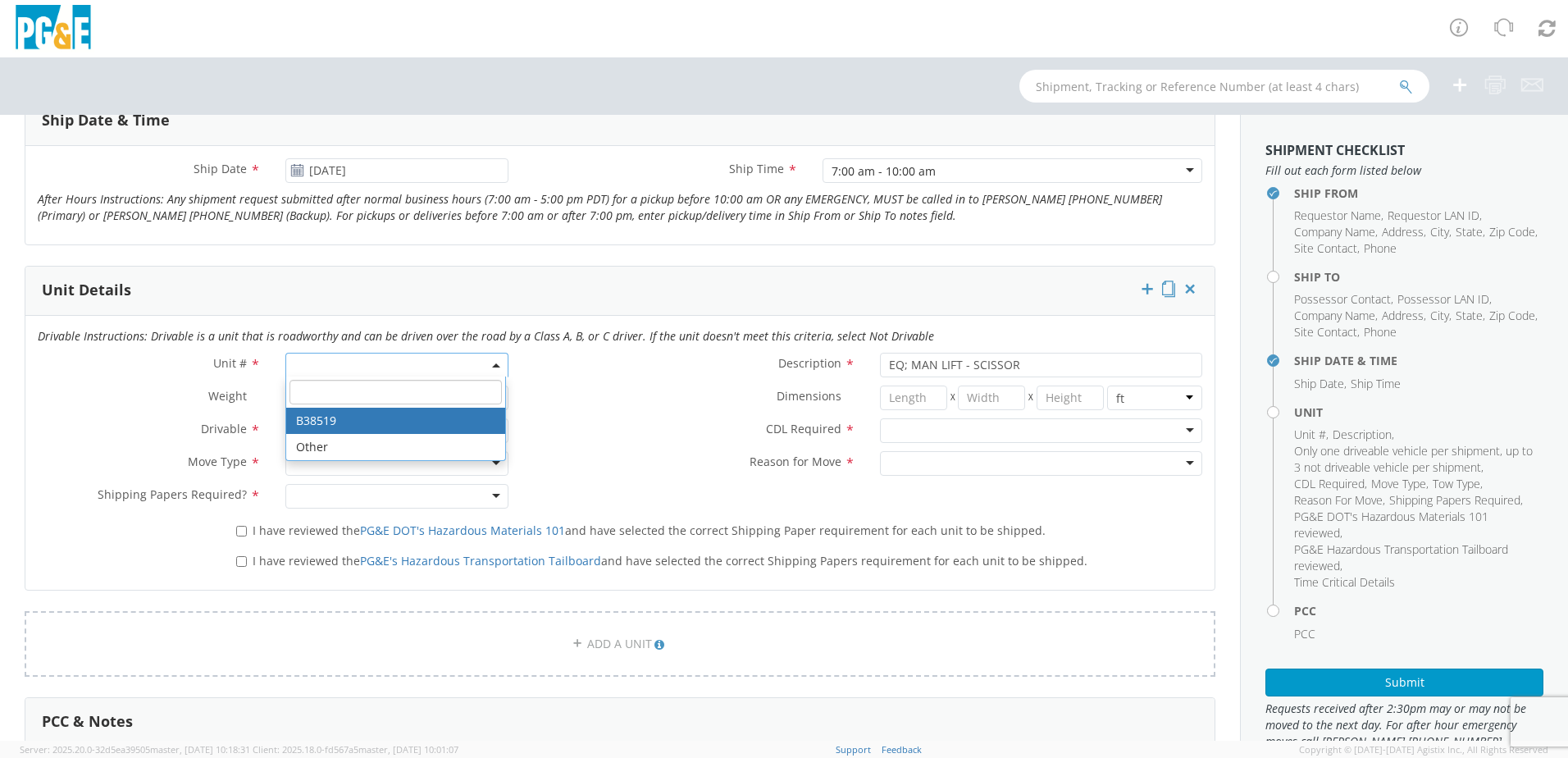
select select "B38519"
select select "? object:null ?"
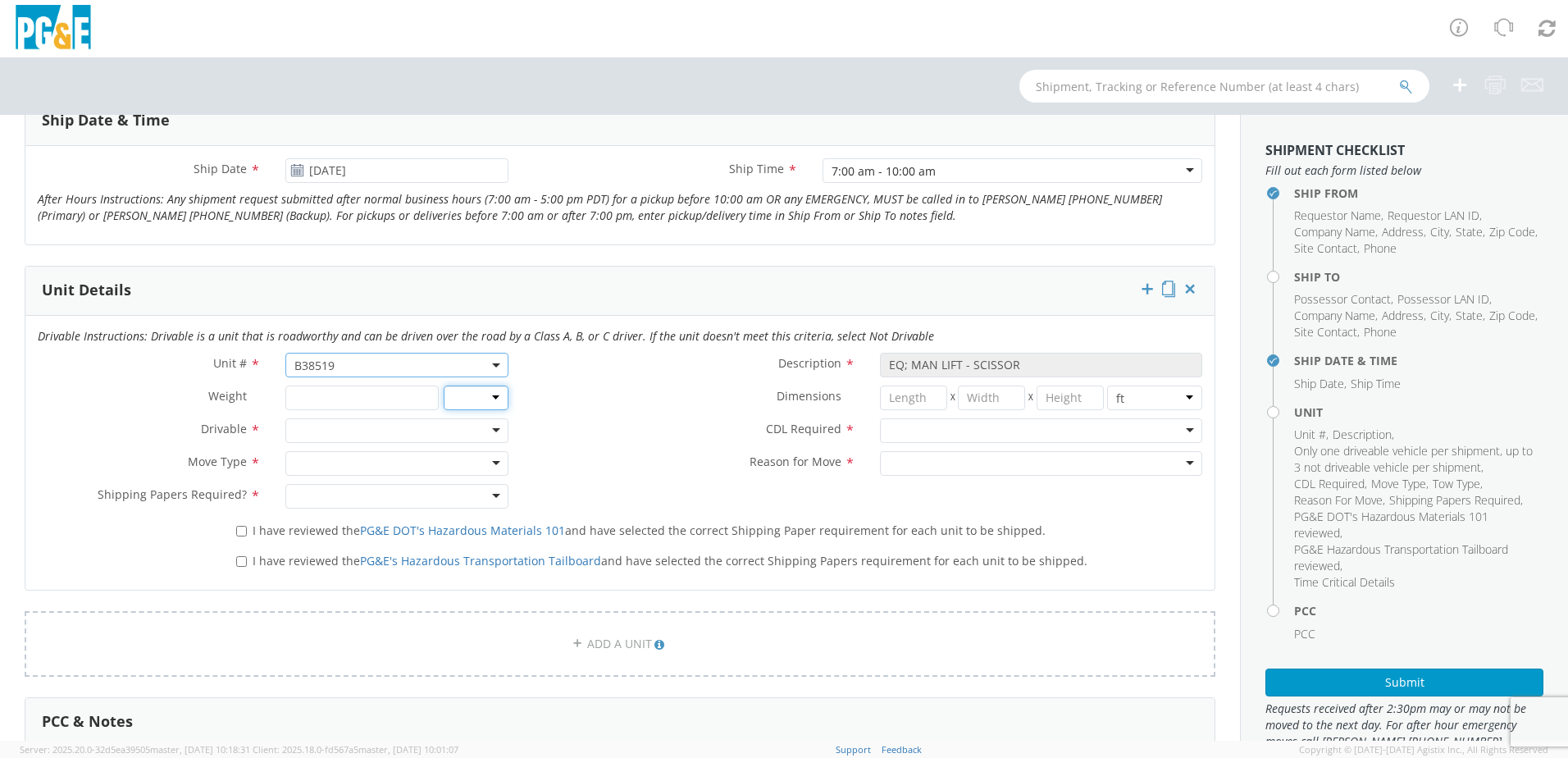
click at [490, 399] on select "lbs kgs" at bounding box center [476, 397] width 65 height 24
click at [491, 431] on div at bounding box center [397, 430] width 223 height 24
click at [491, 463] on div at bounding box center [397, 462] width 223 height 24
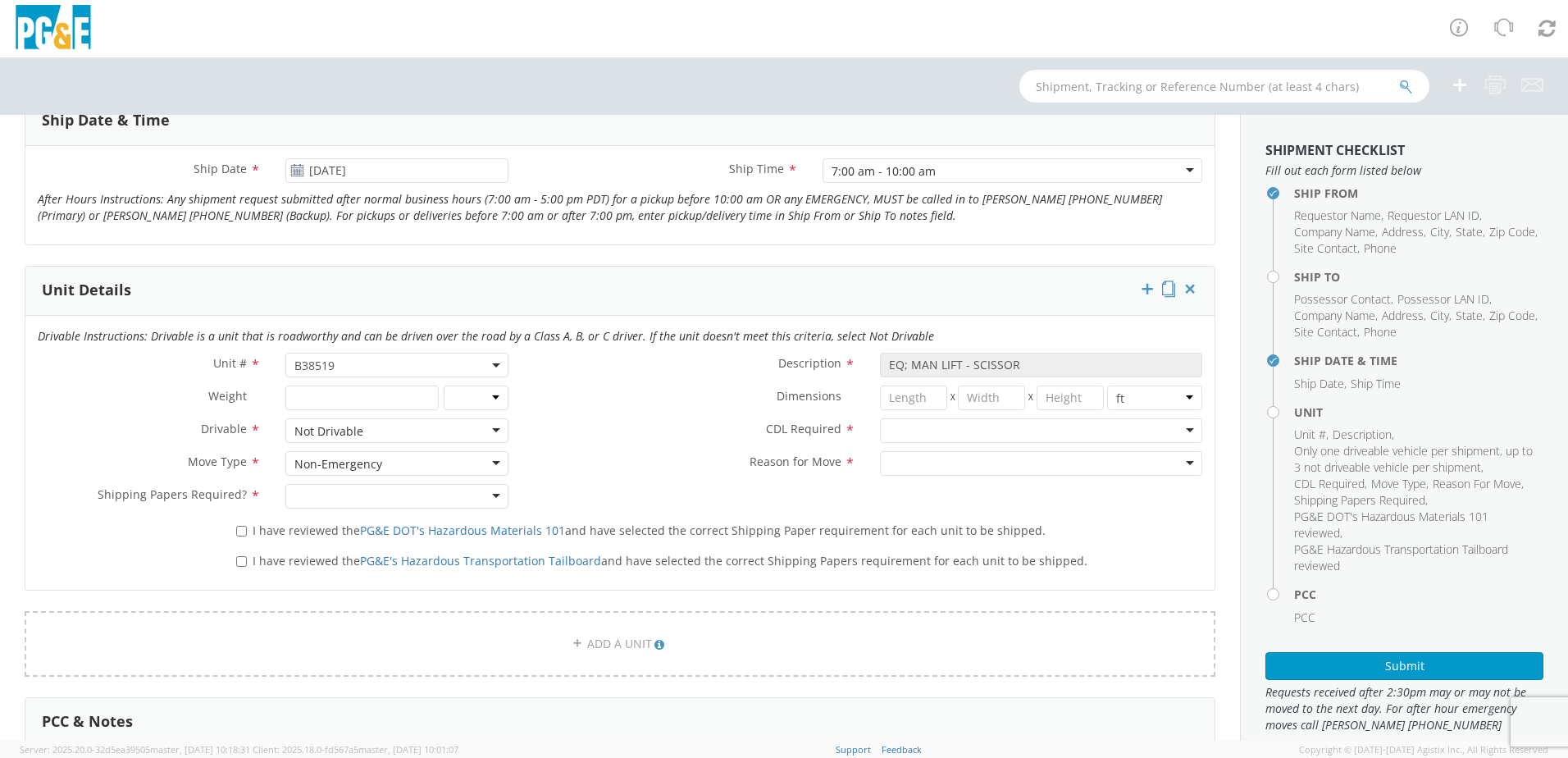
click at [489, 491] on div at bounding box center [397, 495] width 223 height 24
click at [1176, 426] on div at bounding box center [1041, 430] width 323 height 24
click at [1176, 461] on div at bounding box center [1041, 462] width 323 height 24
click at [492, 363] on b at bounding box center [495, 365] width 8 height 4
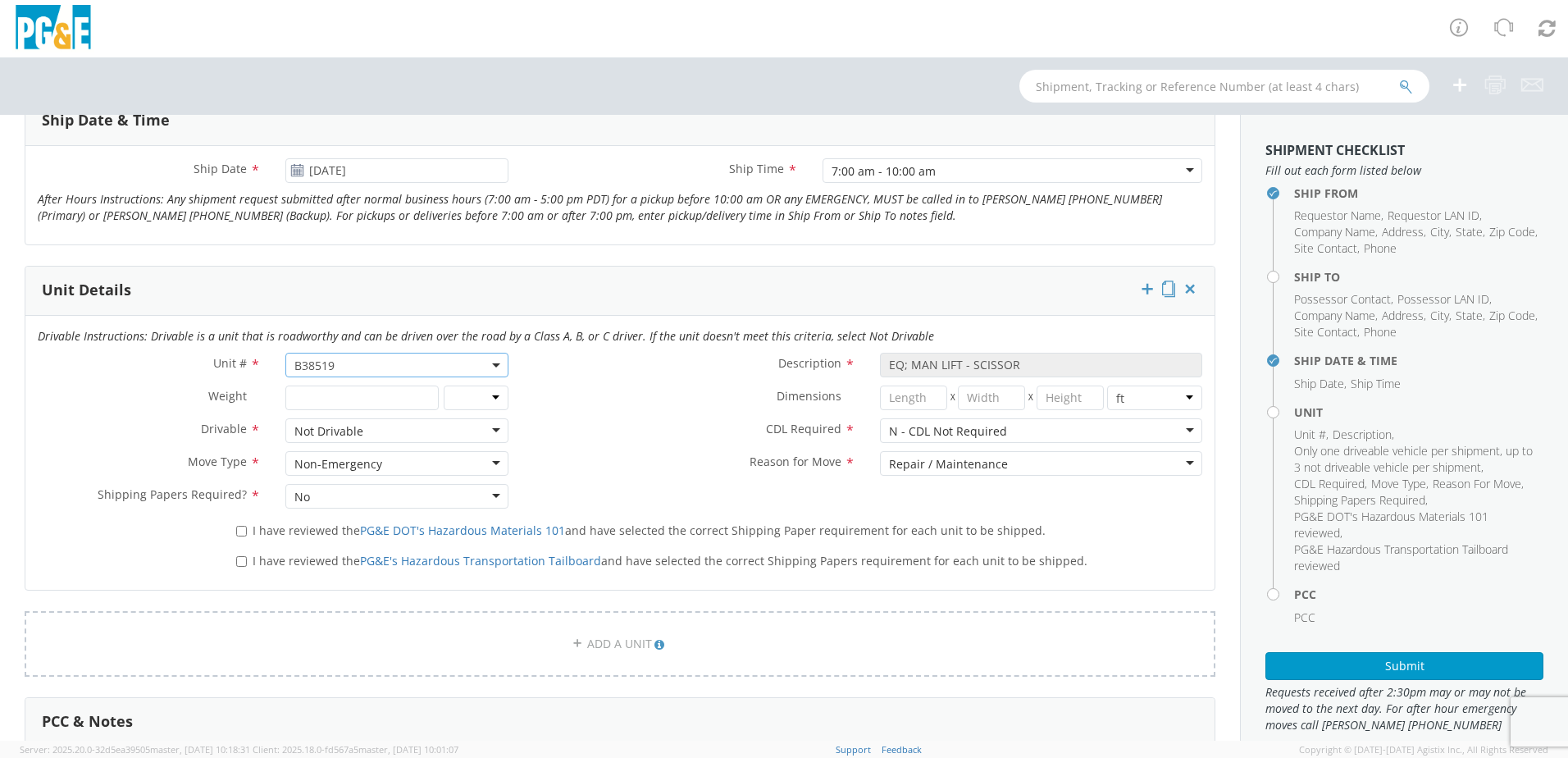
click at [604, 372] on label "Description *" at bounding box center [694, 364] width 347 height 22
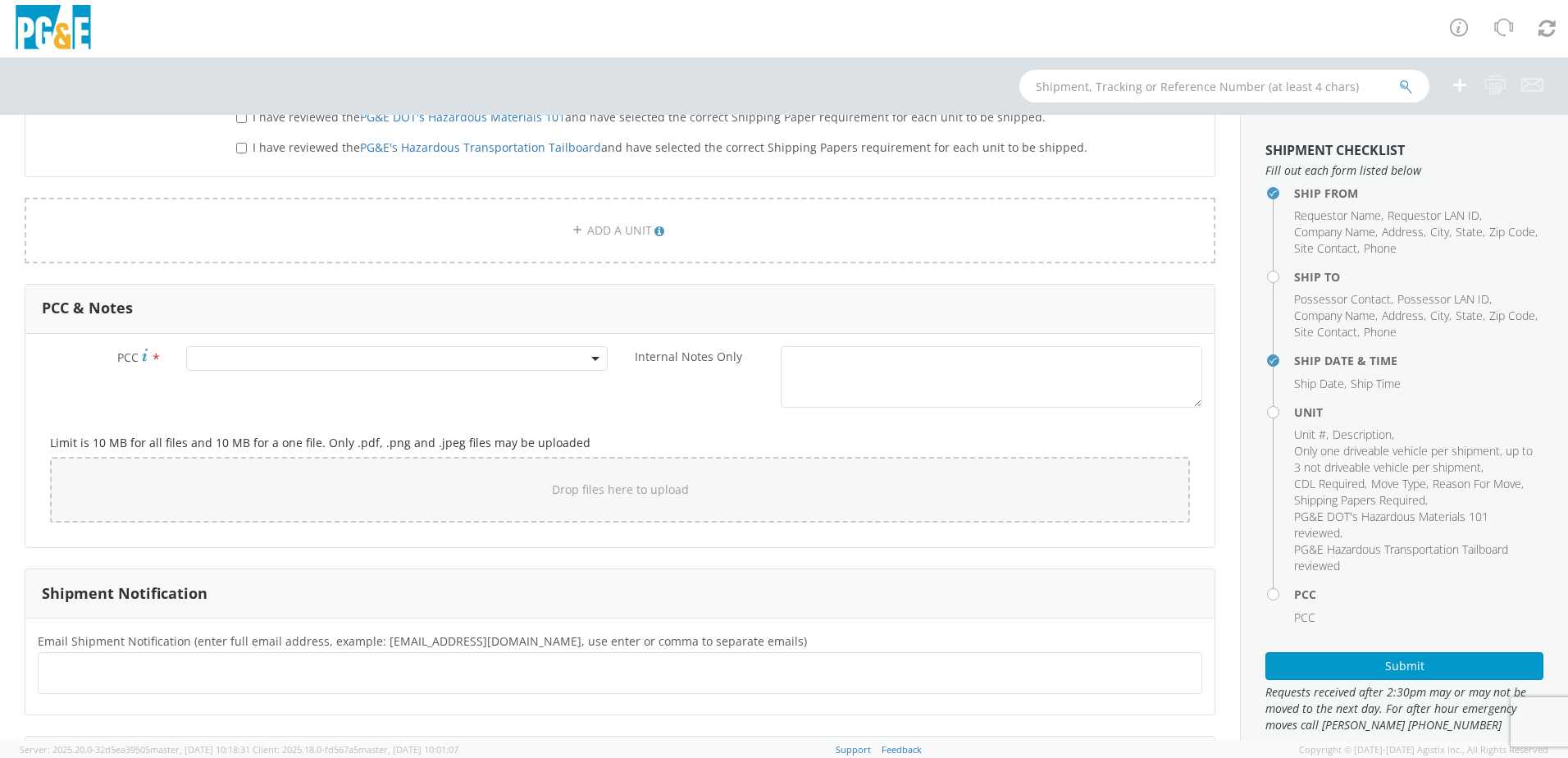
scroll to position [1148, 0]
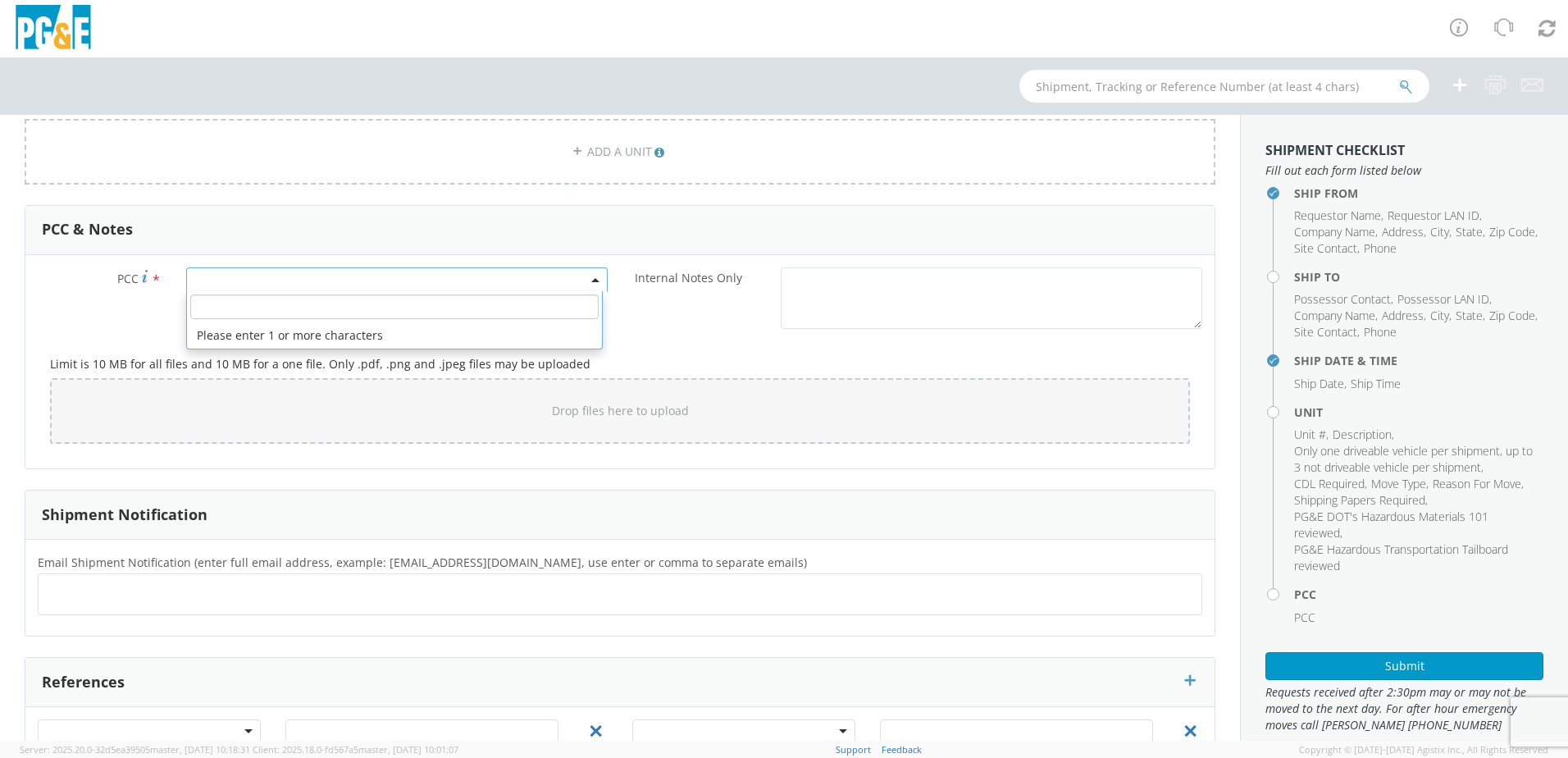
click at [231, 283] on span at bounding box center [397, 279] width 421 height 24
click at [237, 305] on input "number" at bounding box center [394, 306] width 409 height 24
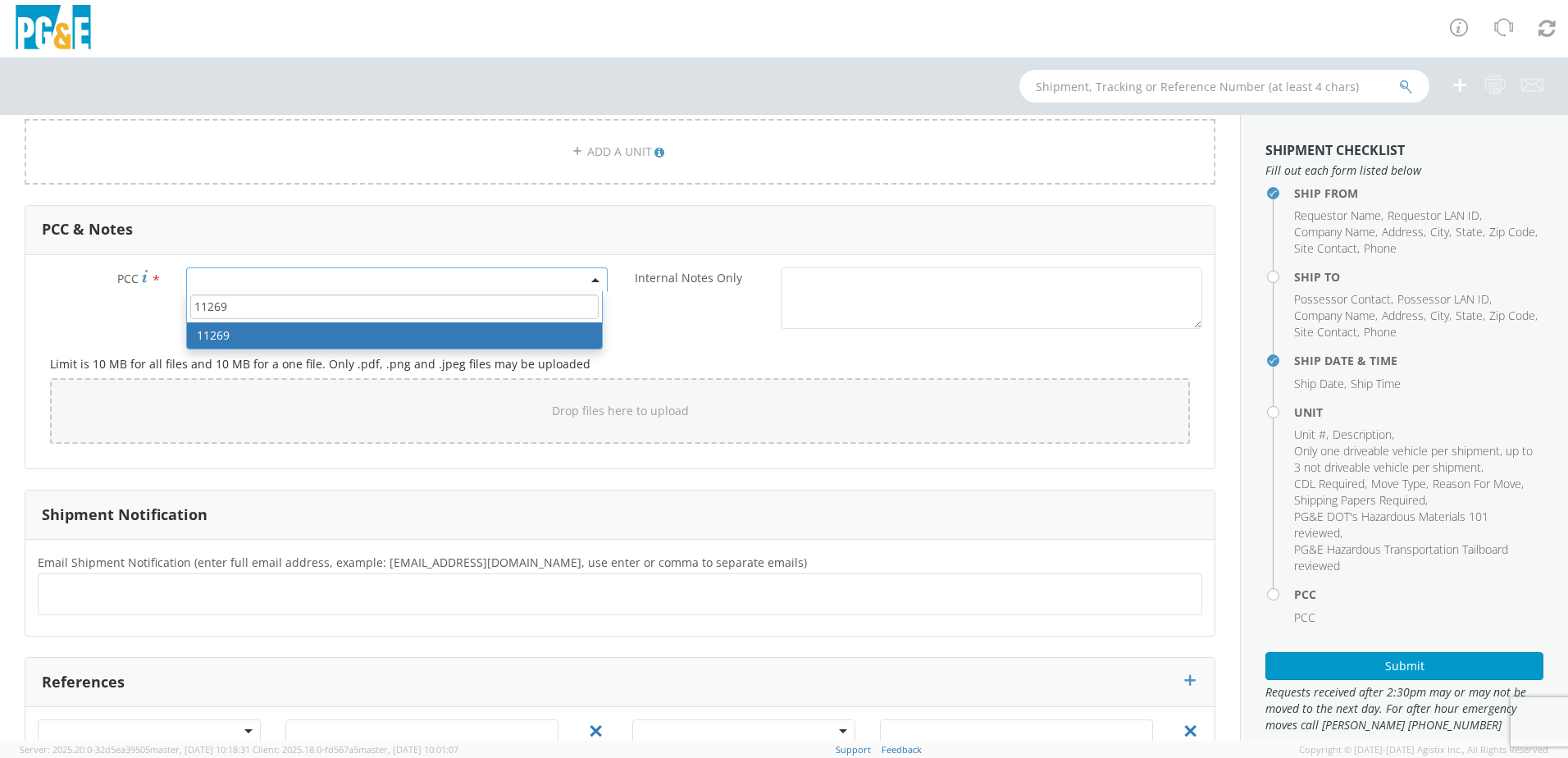
type input "11269"
select select "11269"
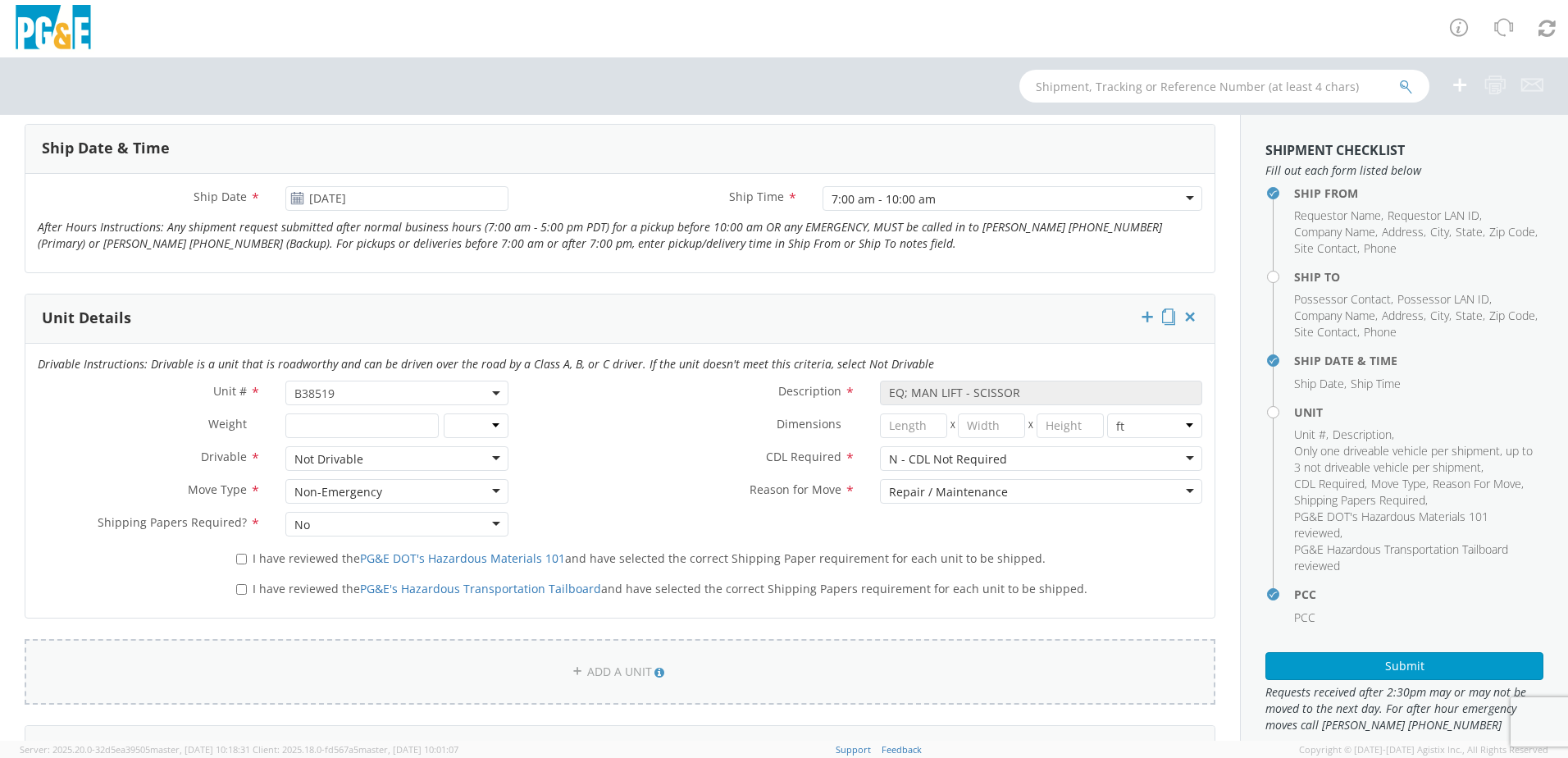
scroll to position [656, 0]
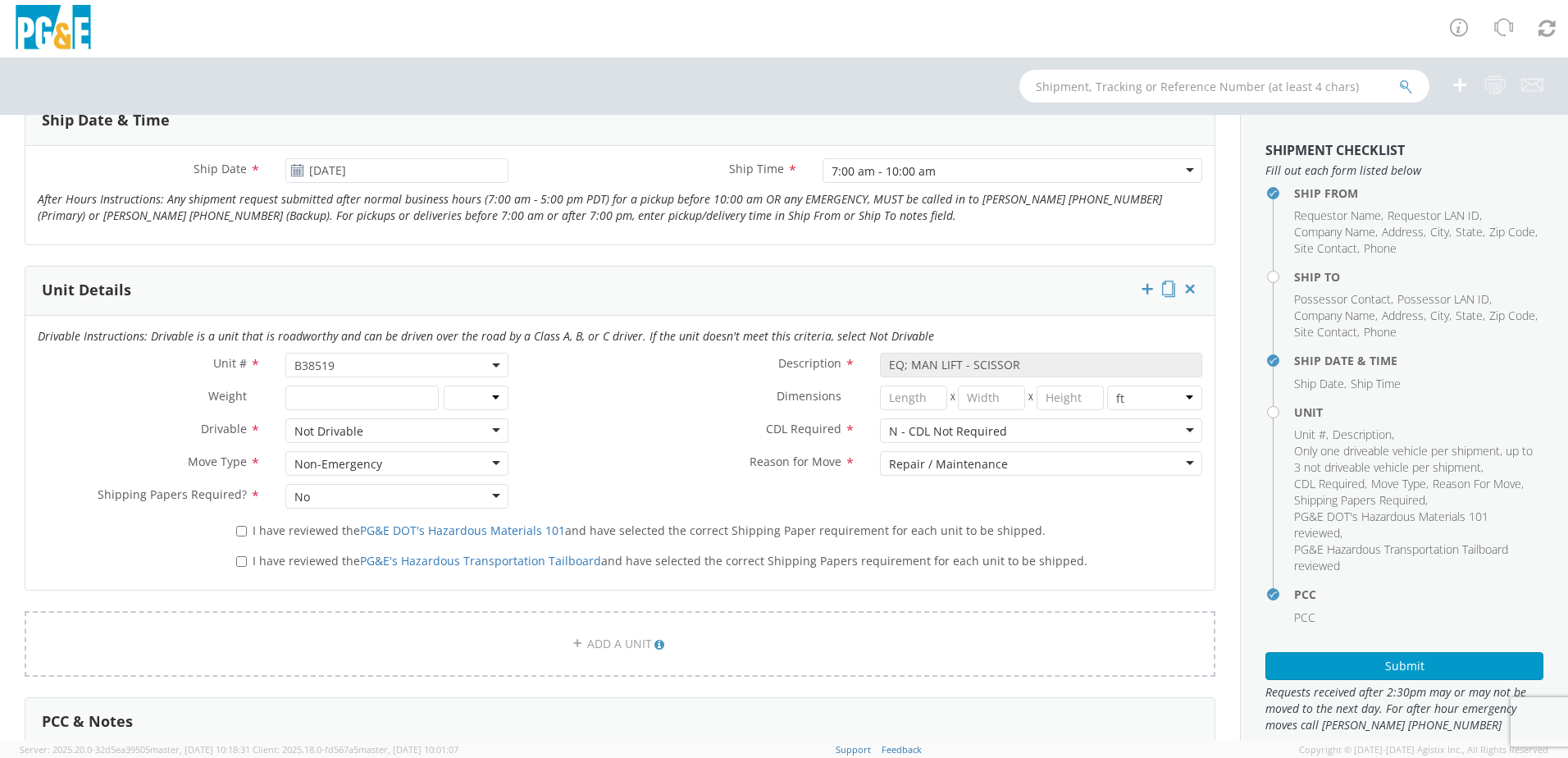
click at [365, 363] on span "B38519" at bounding box center [397, 365] width 205 height 15
click at [628, 421] on label "CDL Required *" at bounding box center [694, 429] width 347 height 22
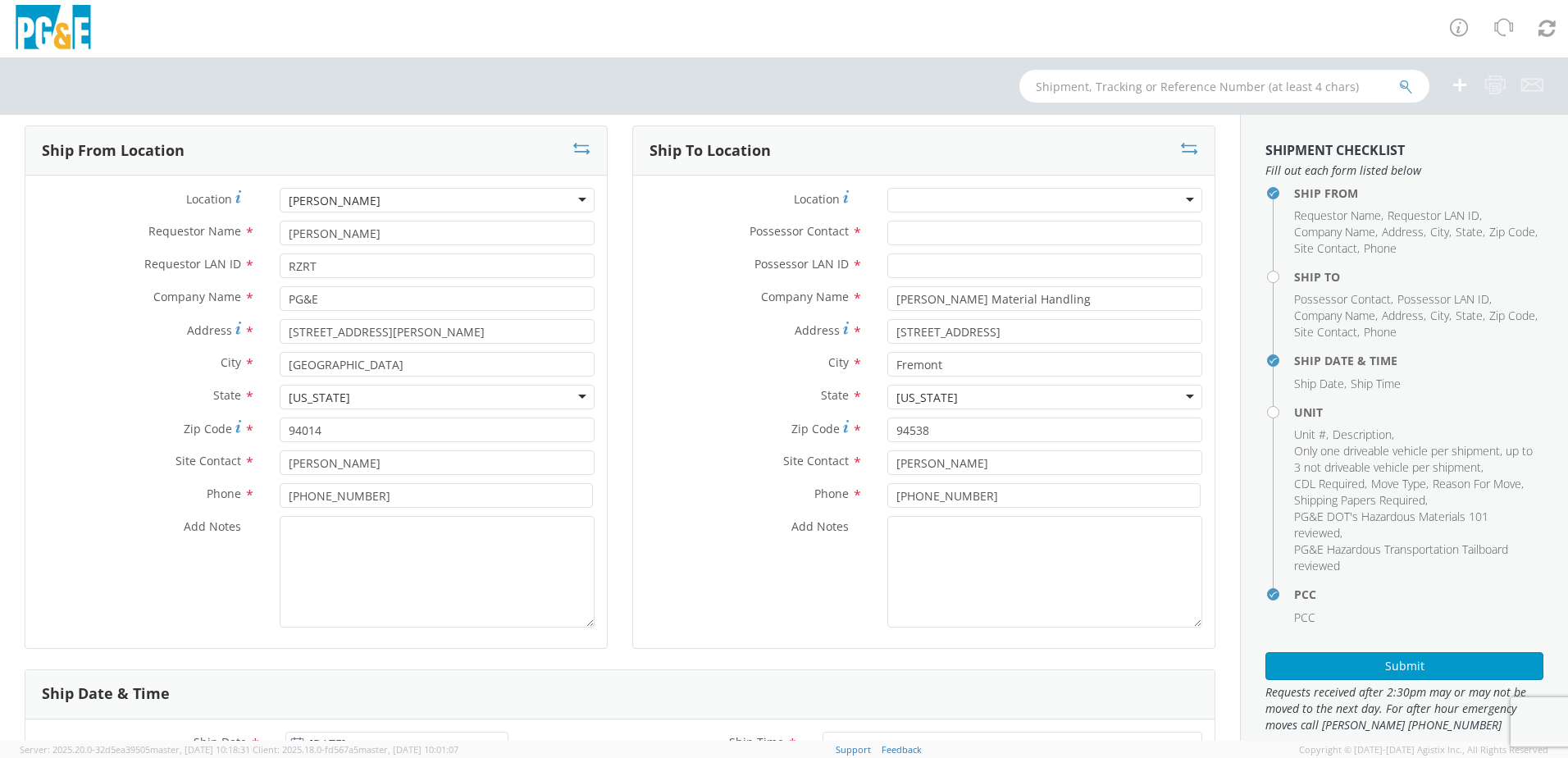
scroll to position [0, 0]
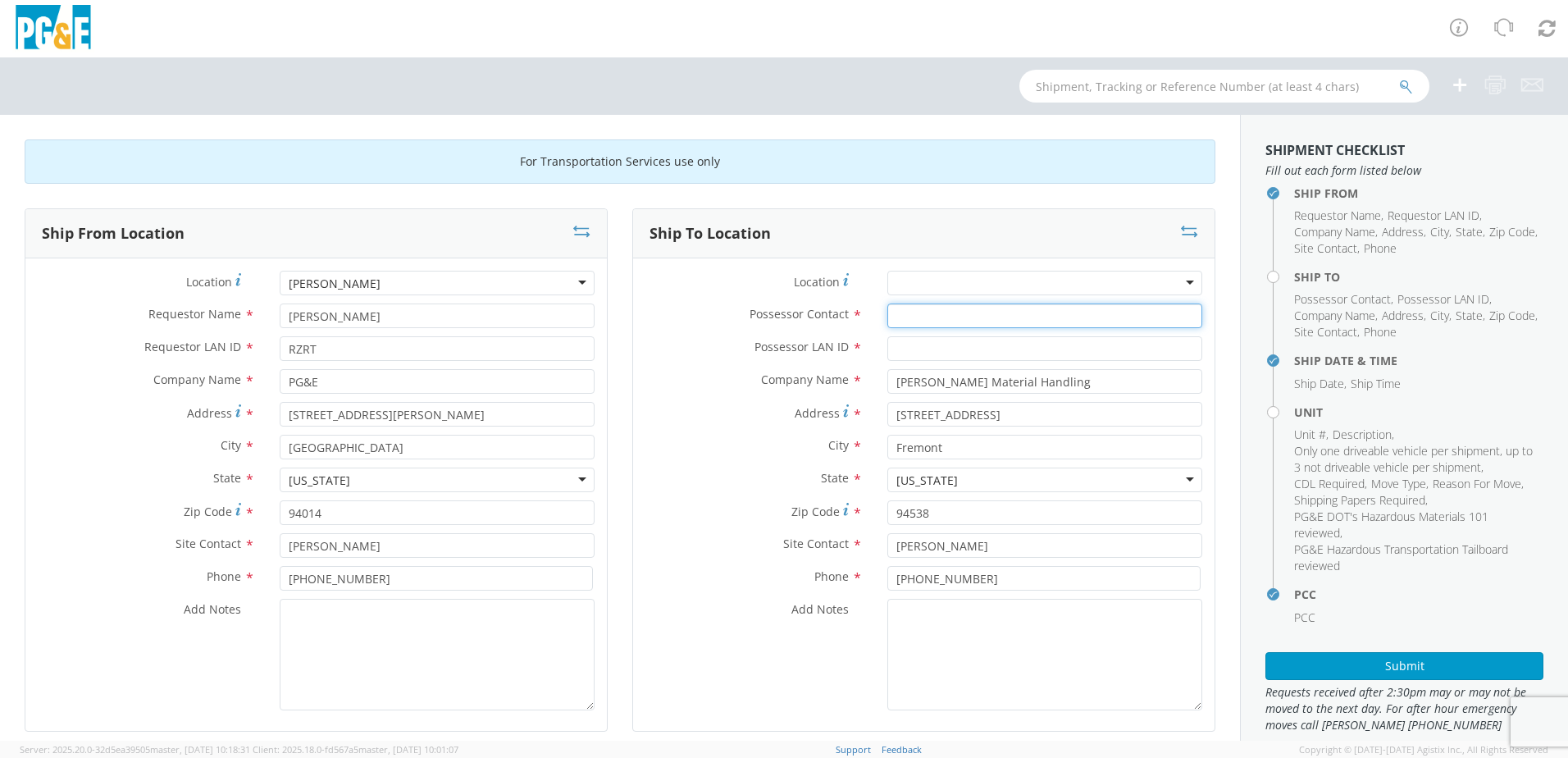
click at [905, 319] on input "Possessor Contact *" at bounding box center [1044, 315] width 314 height 24
type input "[PERSON_NAME]"
click at [898, 354] on input "Possessor LAN ID *" at bounding box center [1044, 348] width 314 height 24
type input "r"
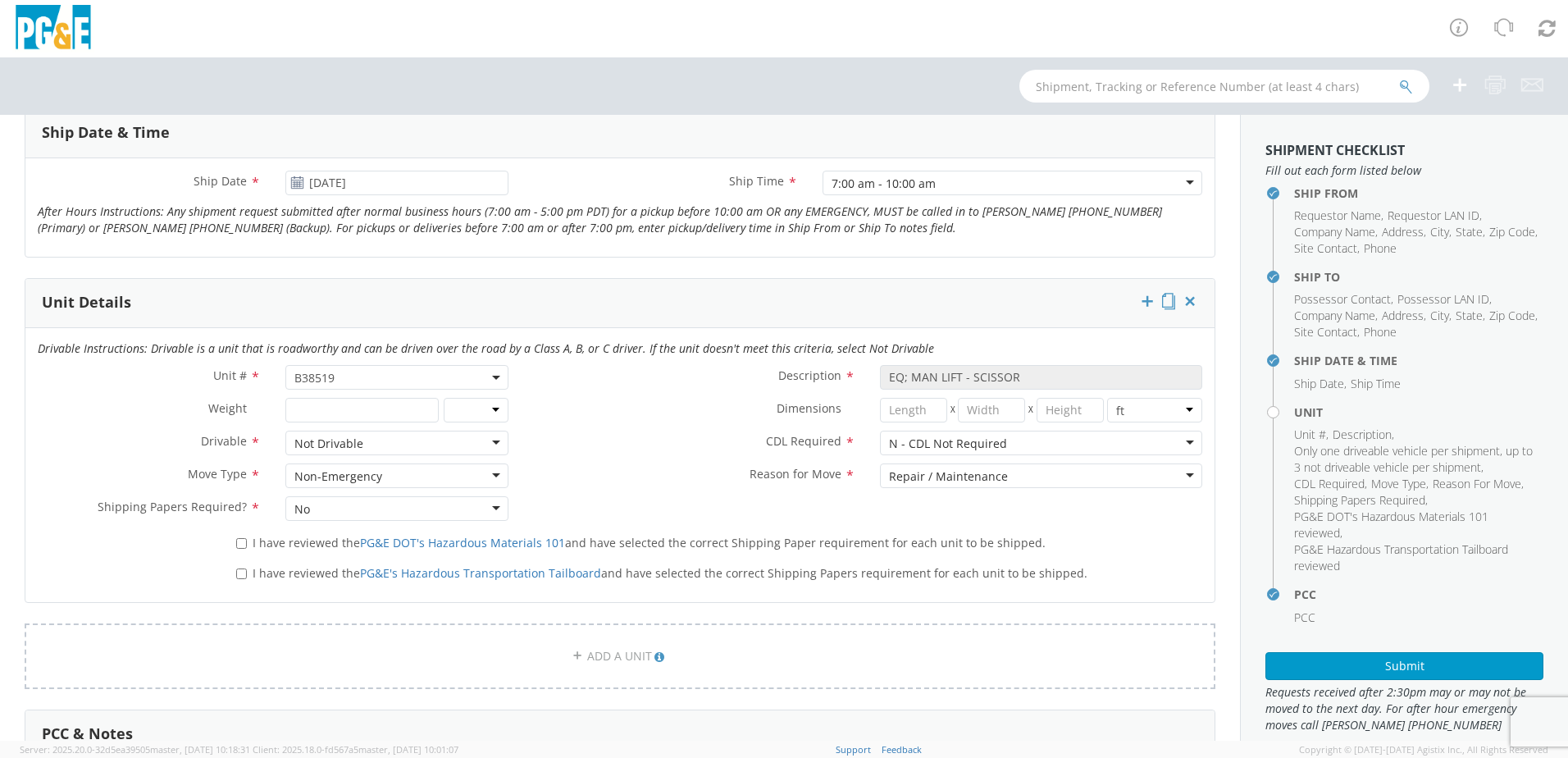
scroll to position [656, 0]
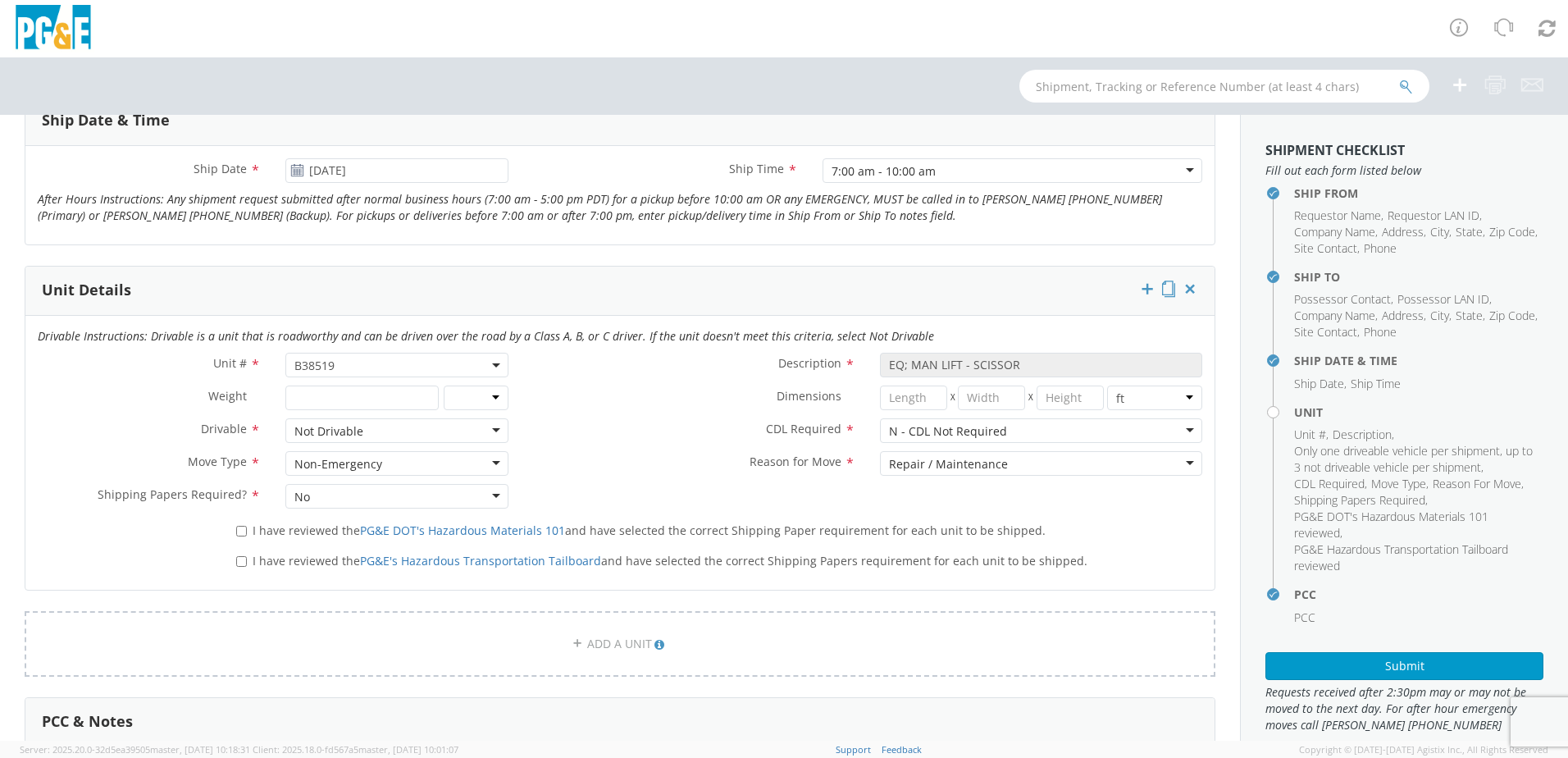
type input "RZRT"
click at [650, 458] on label "Reason for Move *" at bounding box center [694, 461] width 347 height 22
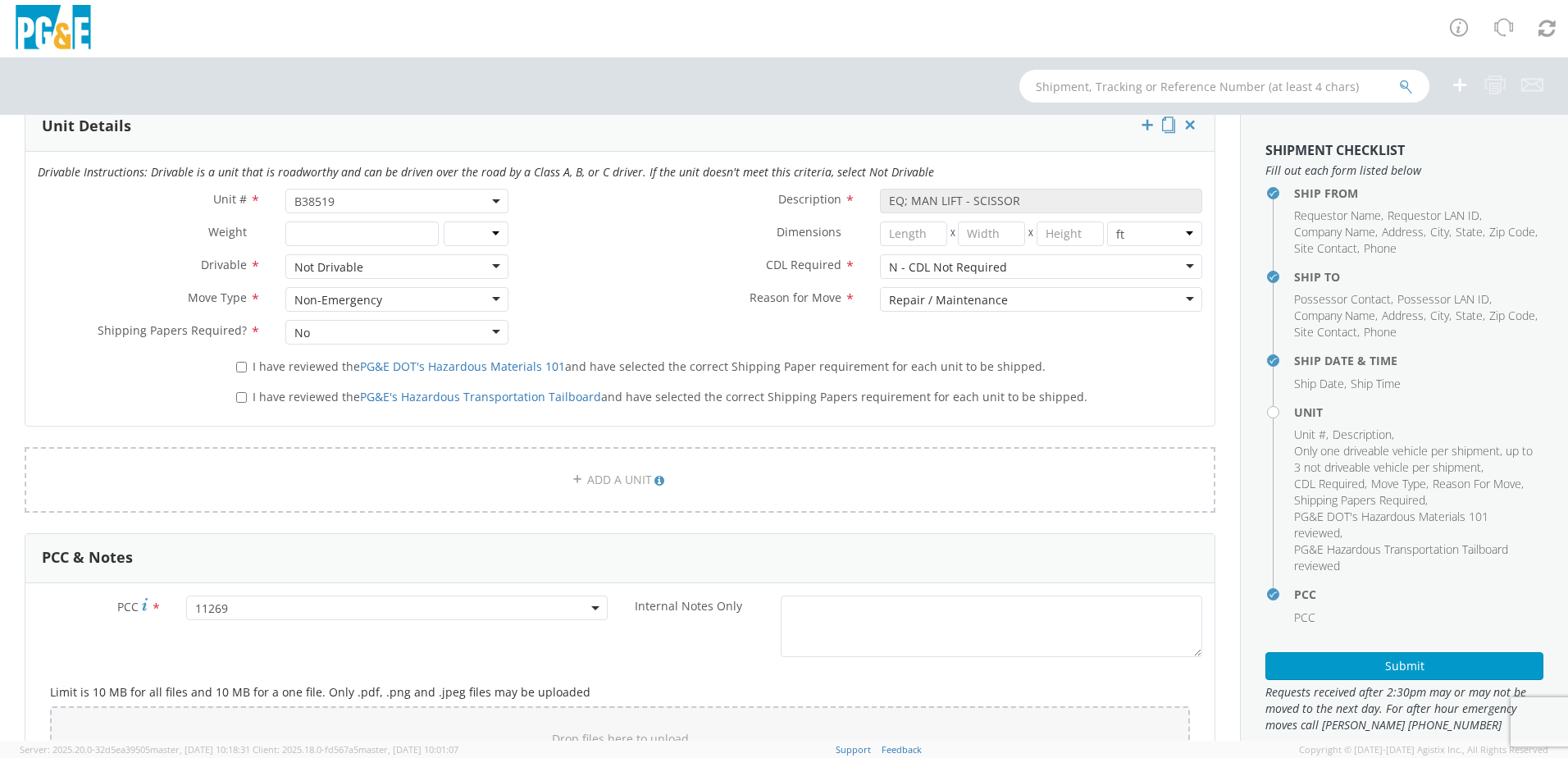
scroll to position [902, 0]
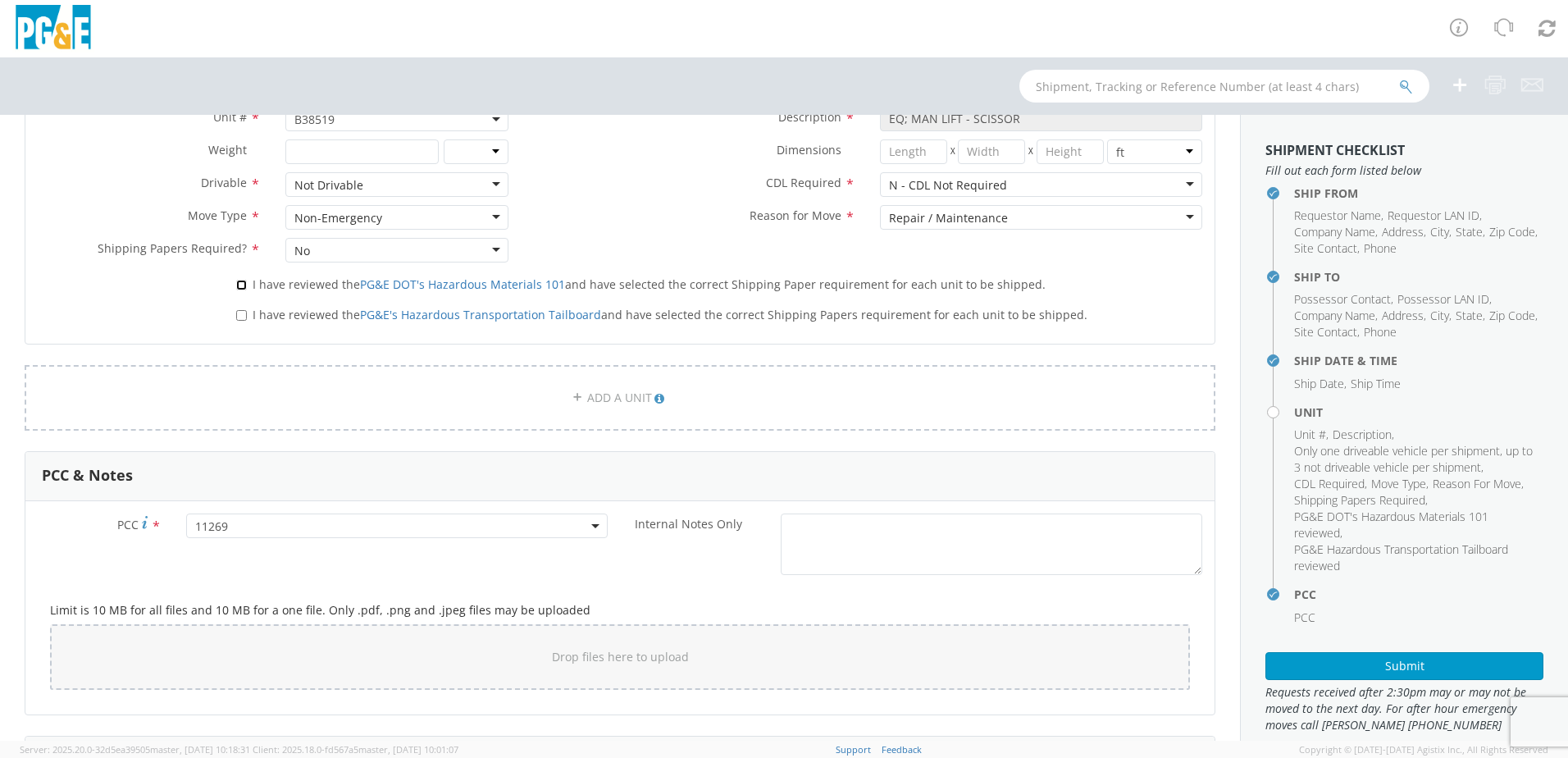
click at [239, 288] on input "I have reviewed the PG&E DOT's Hazardous Materials 101 and have selected the co…" at bounding box center [242, 285] width 11 height 11
checkbox input "true"
click at [241, 315] on input "I have reviewed the PG&E's Hazardous Transportation Tailboard and have selected…" at bounding box center [242, 315] width 11 height 11
checkbox input "true"
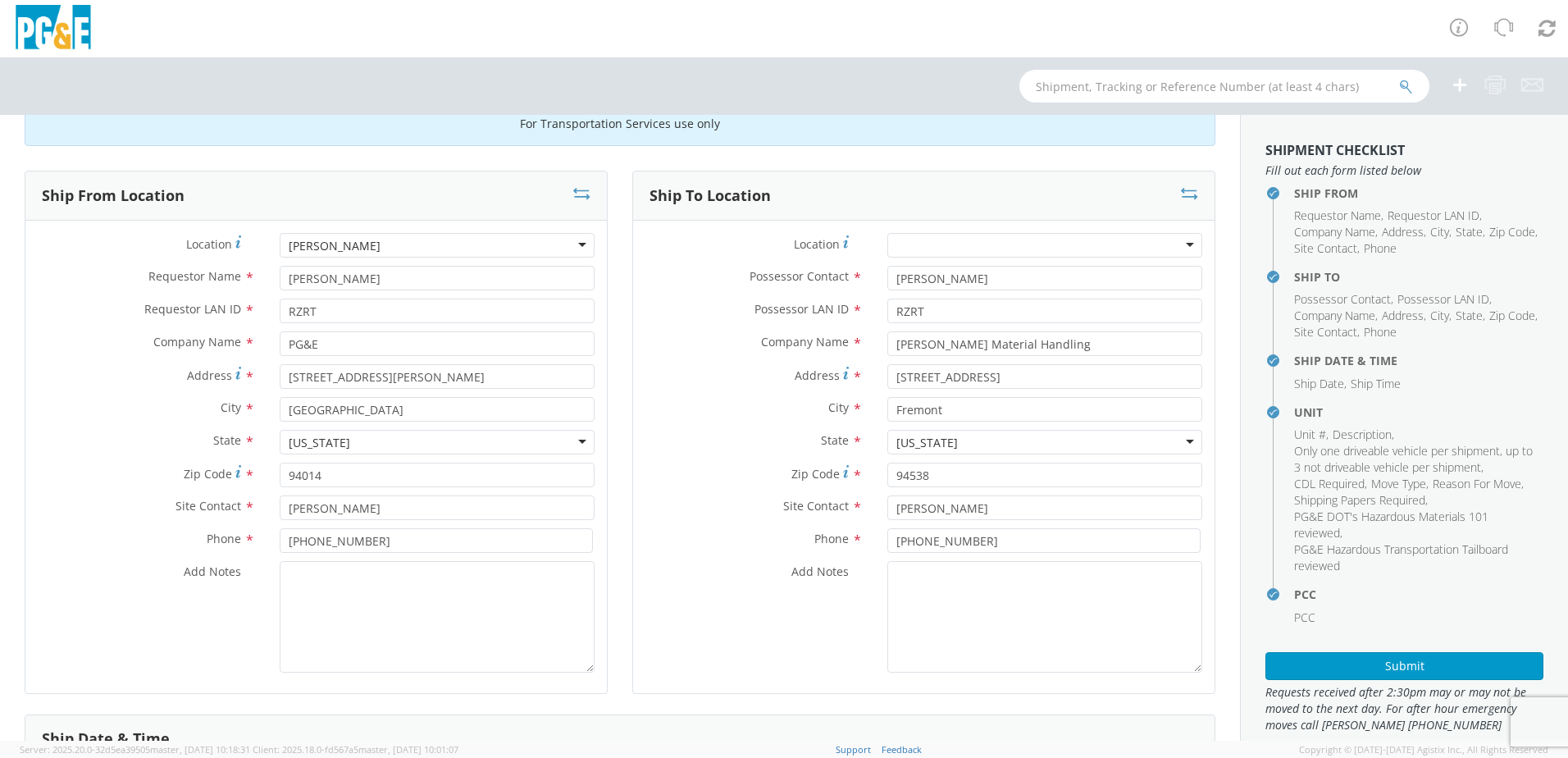
scroll to position [0, 0]
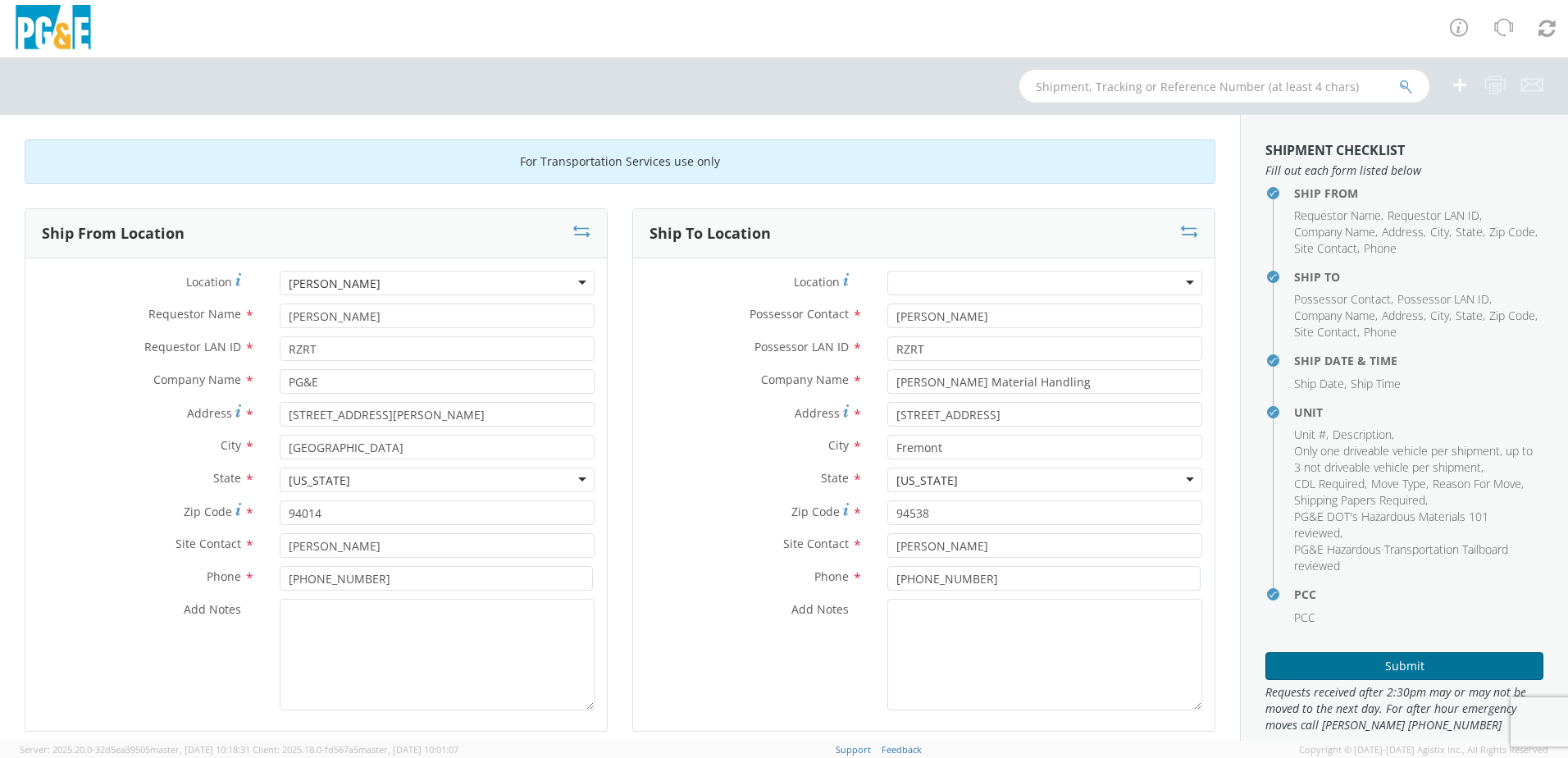
click at [1396, 663] on button "Submit" at bounding box center [1404, 666] width 278 height 28
